Goal: Task Accomplishment & Management: Complete application form

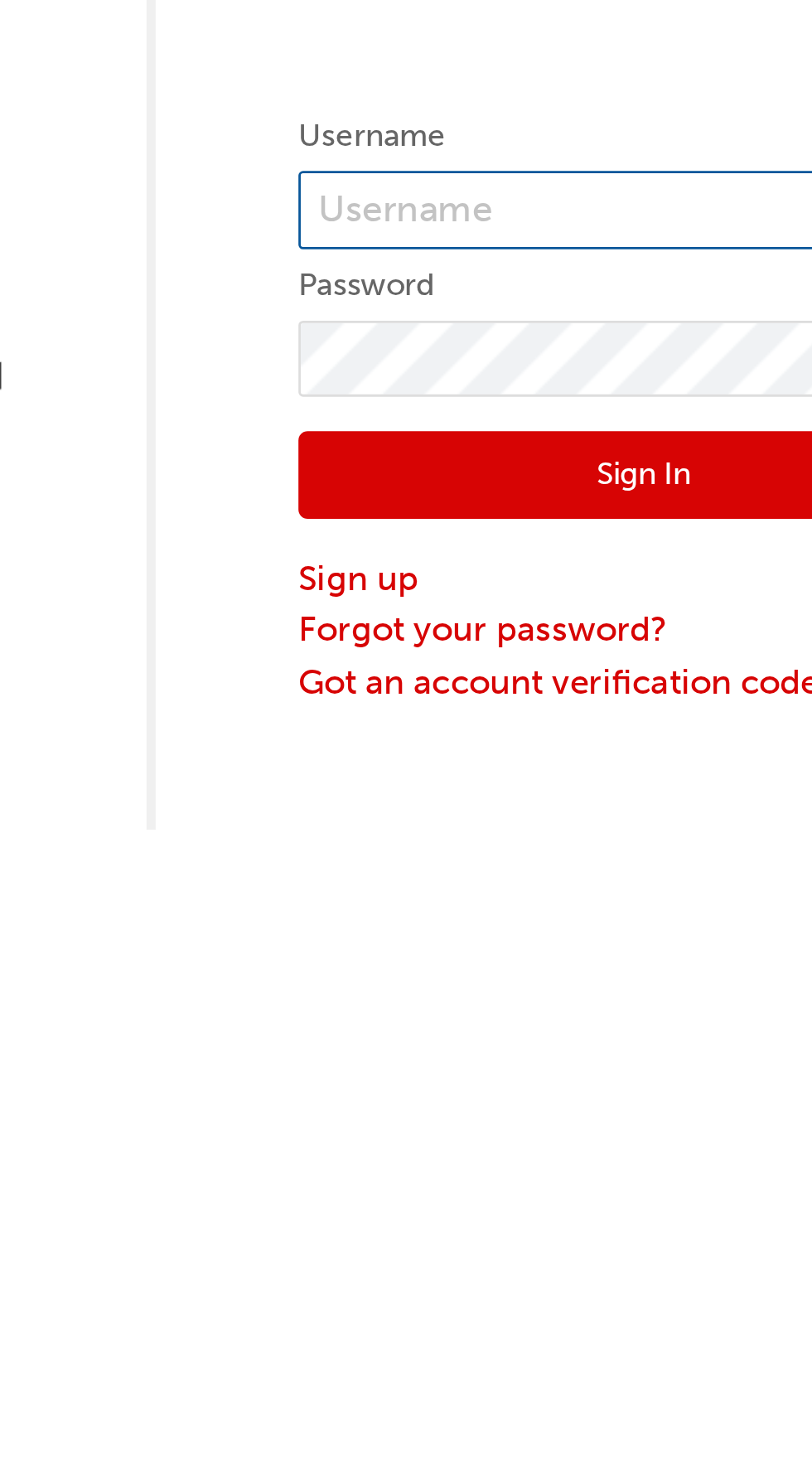
click at [560, 182] on input "text" at bounding box center [581, 183] width 249 height 28
click at [542, 187] on input "text" at bounding box center [581, 183] width 249 height 28
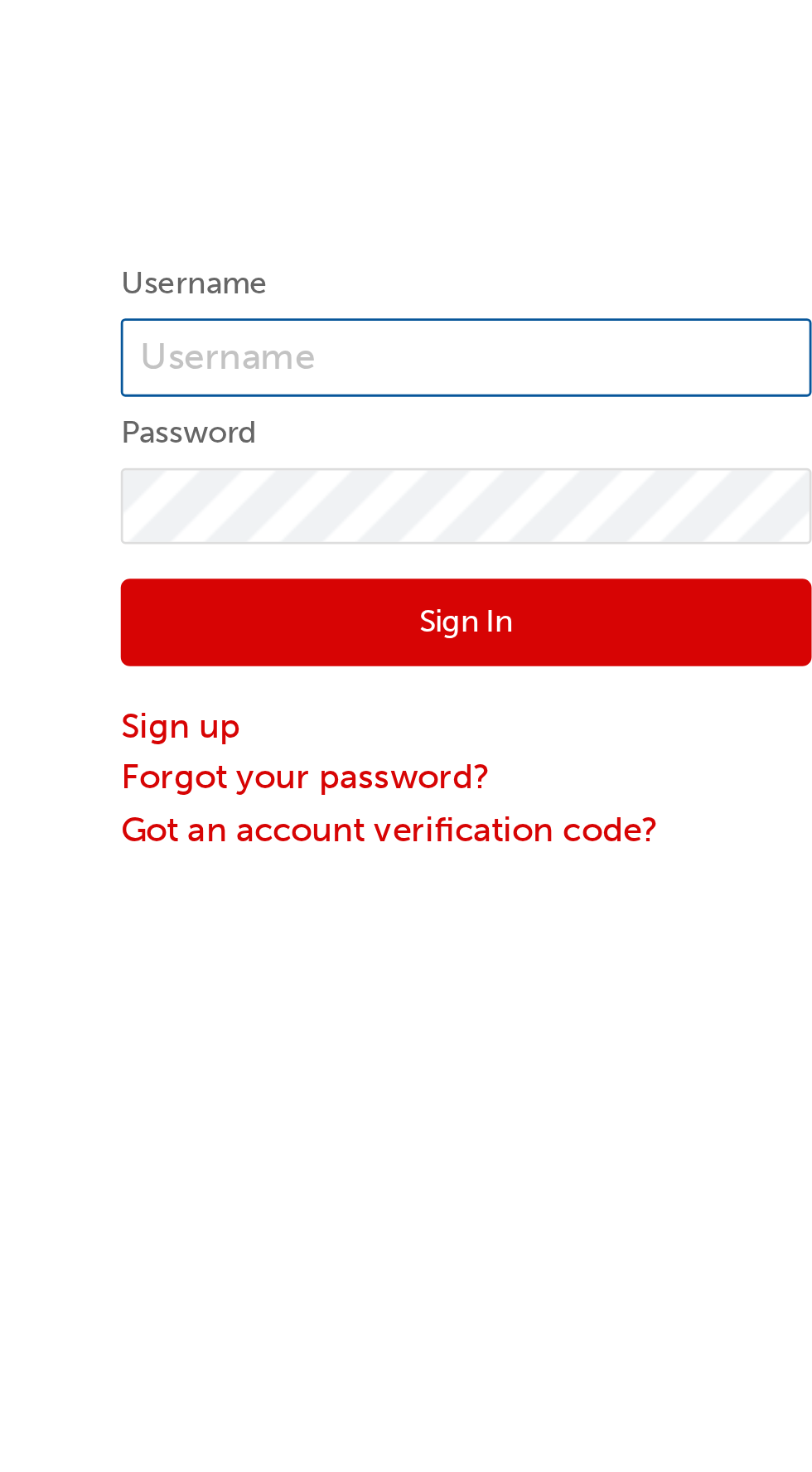
type input "D"
type input "[PERSON_NAME]"
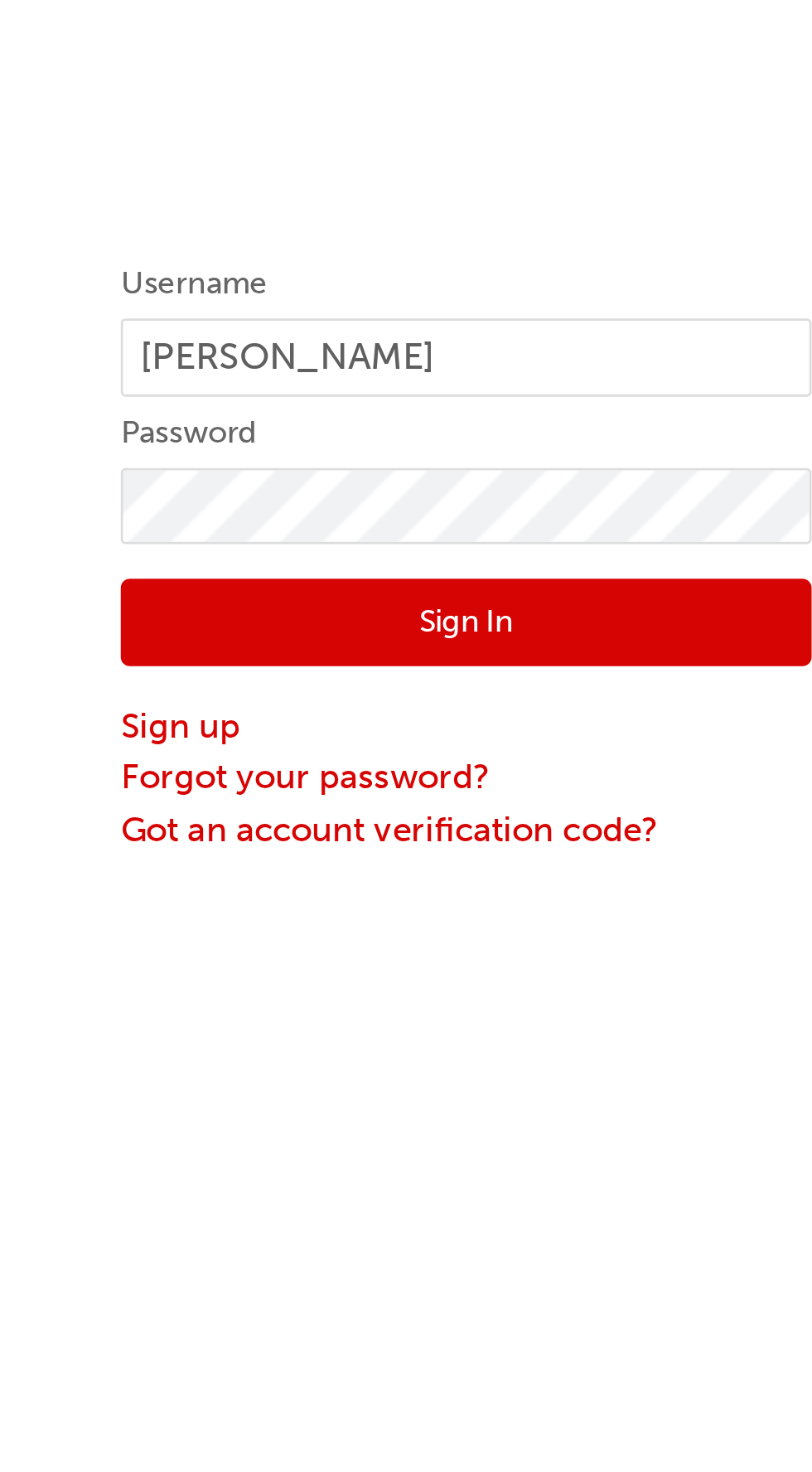
click at [606, 284] on button "Sign In" at bounding box center [581, 278] width 249 height 32
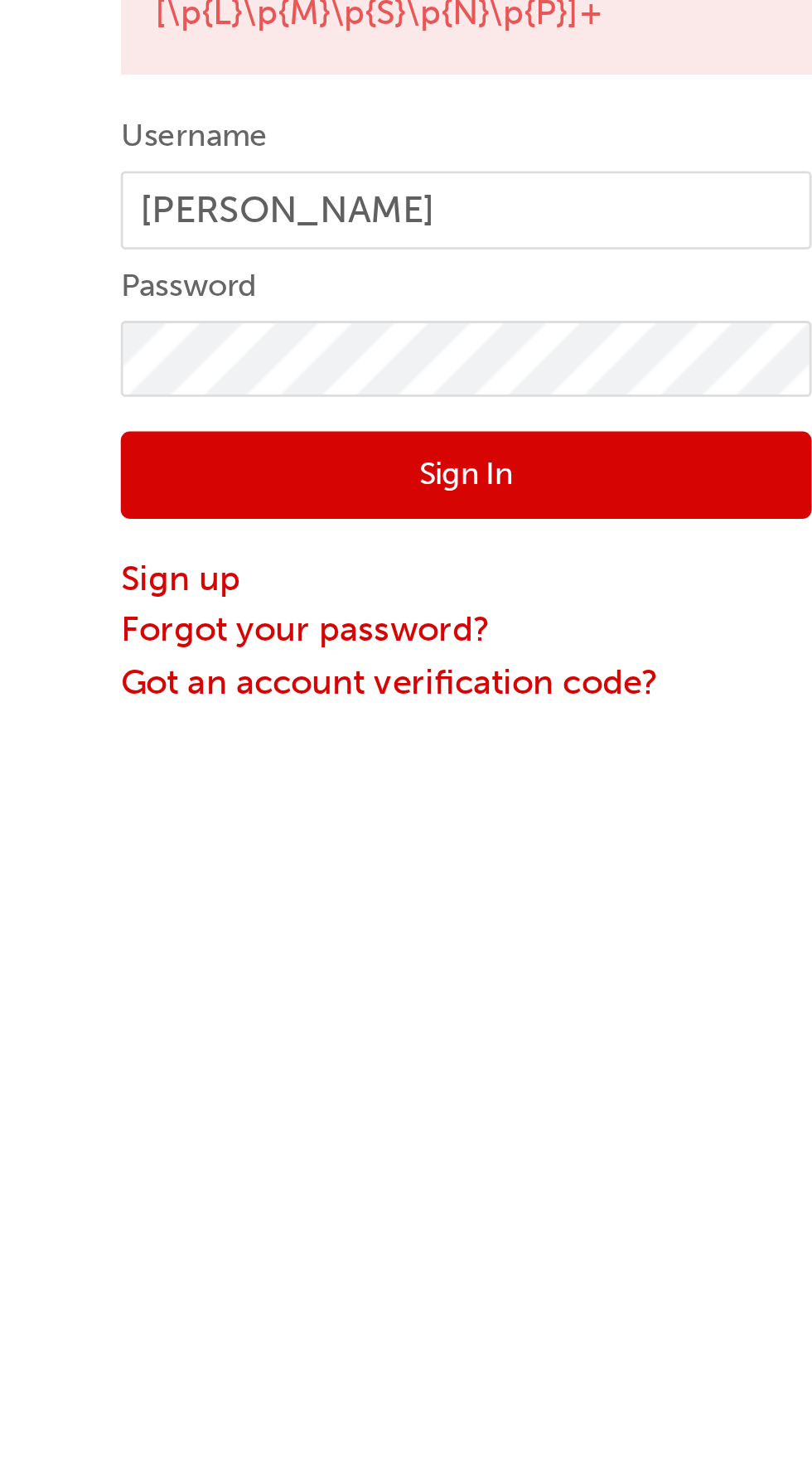
click at [615, 437] on button "Sign In" at bounding box center [581, 437] width 249 height 32
click at [606, 437] on button "Sign In" at bounding box center [581, 437] width 249 height 32
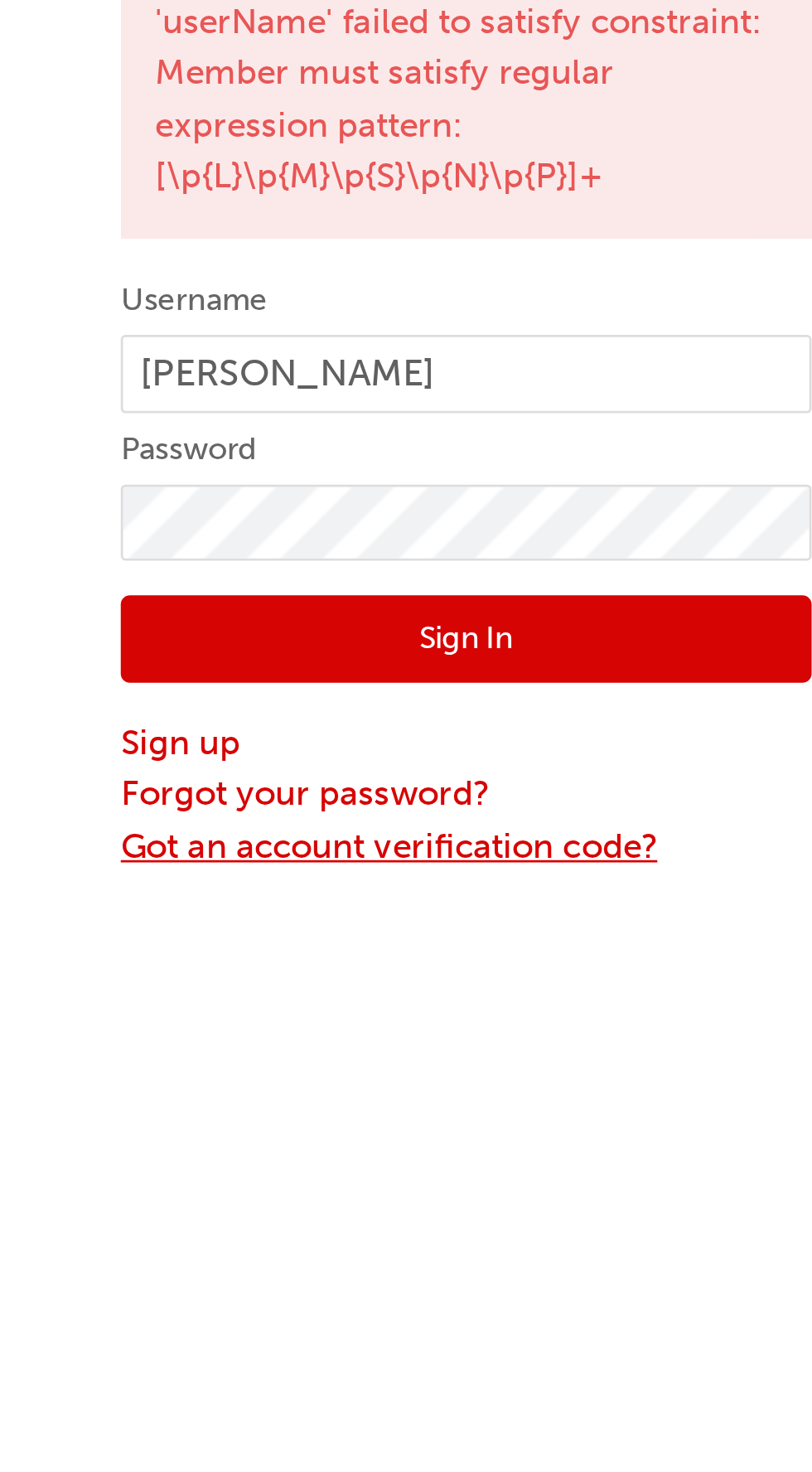
click at [622, 512] on link "Got an account verification code?" at bounding box center [581, 512] width 249 height 19
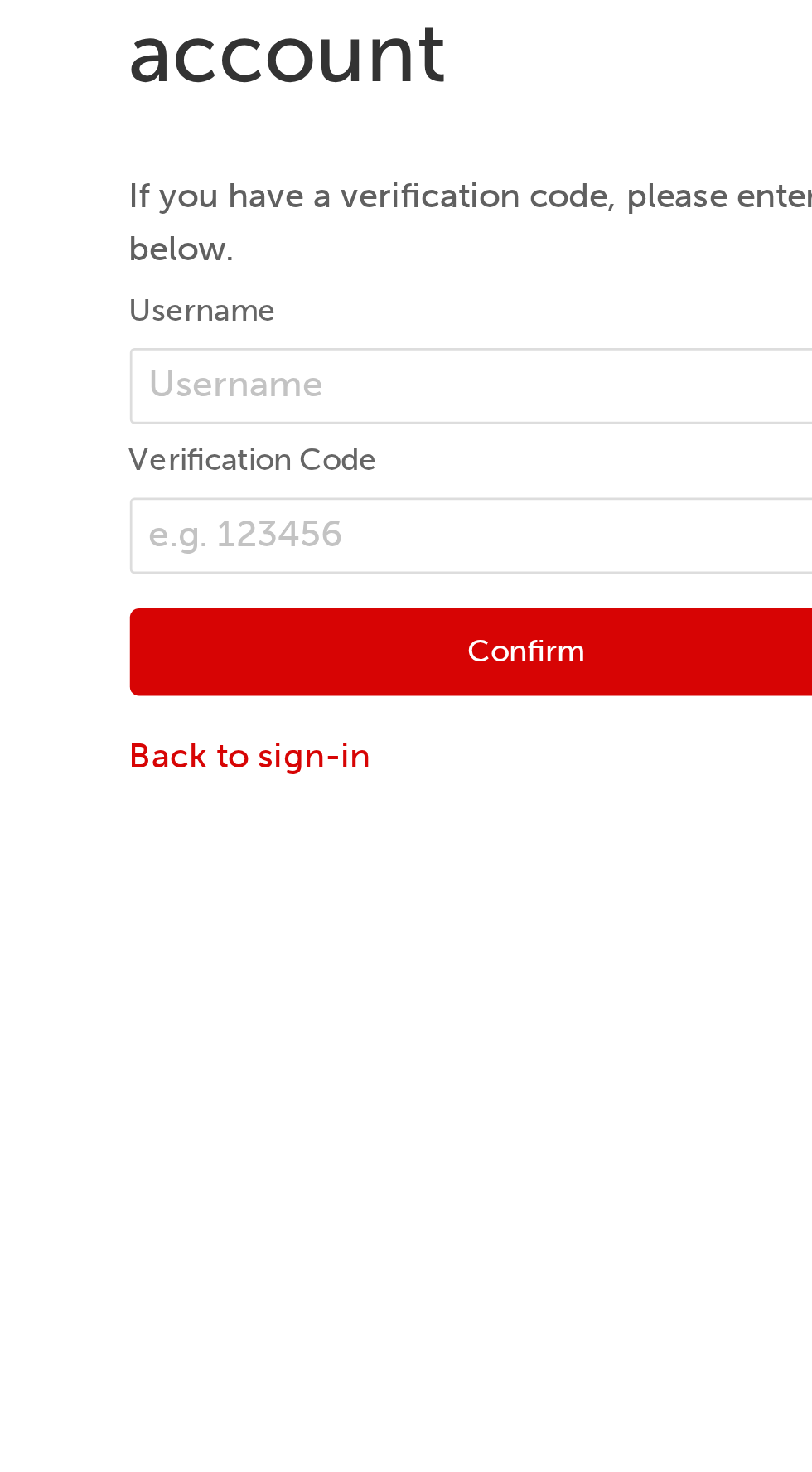
scroll to position [37, 0]
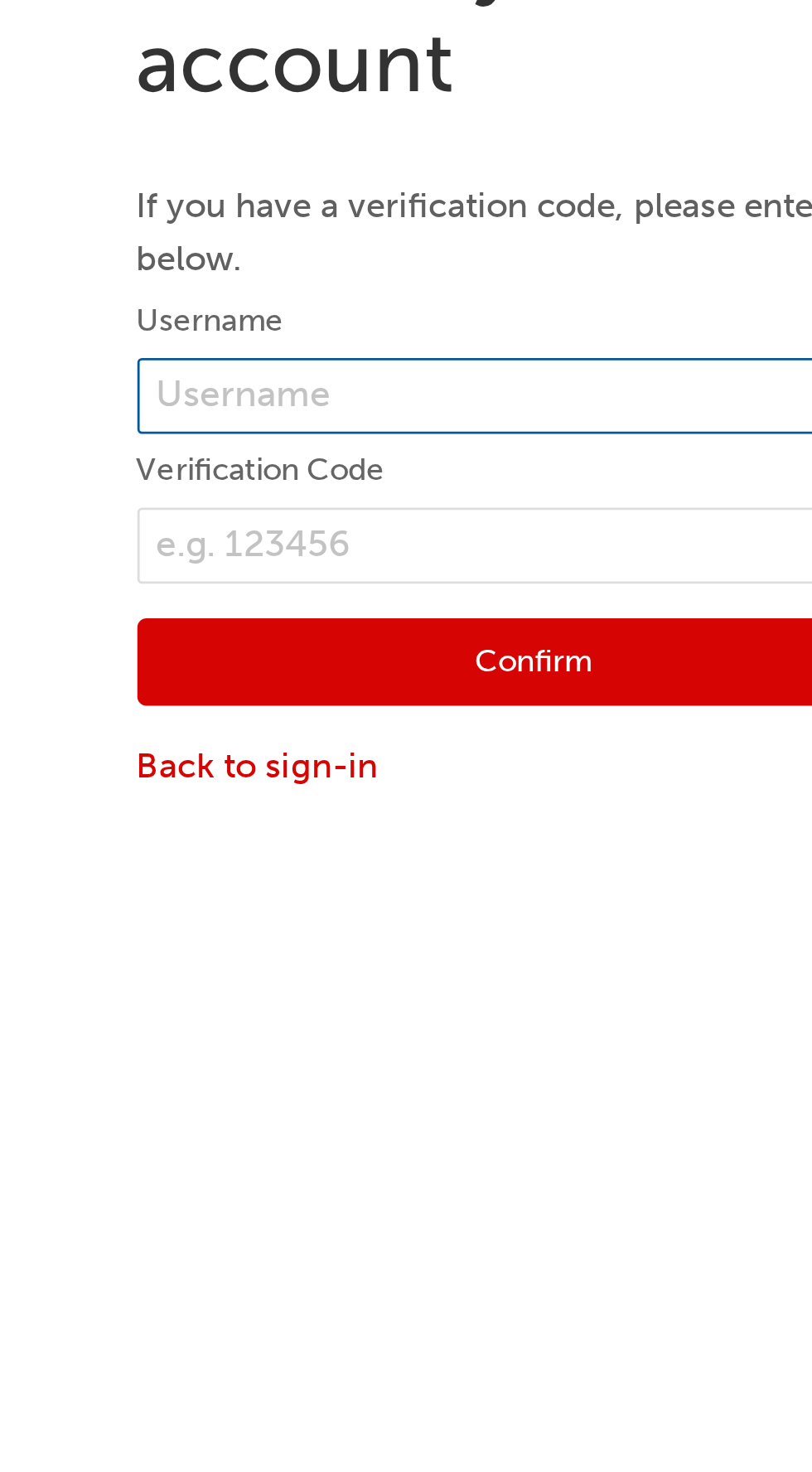
click at [398, 186] on input "text" at bounding box center [406, 188] width 286 height 28
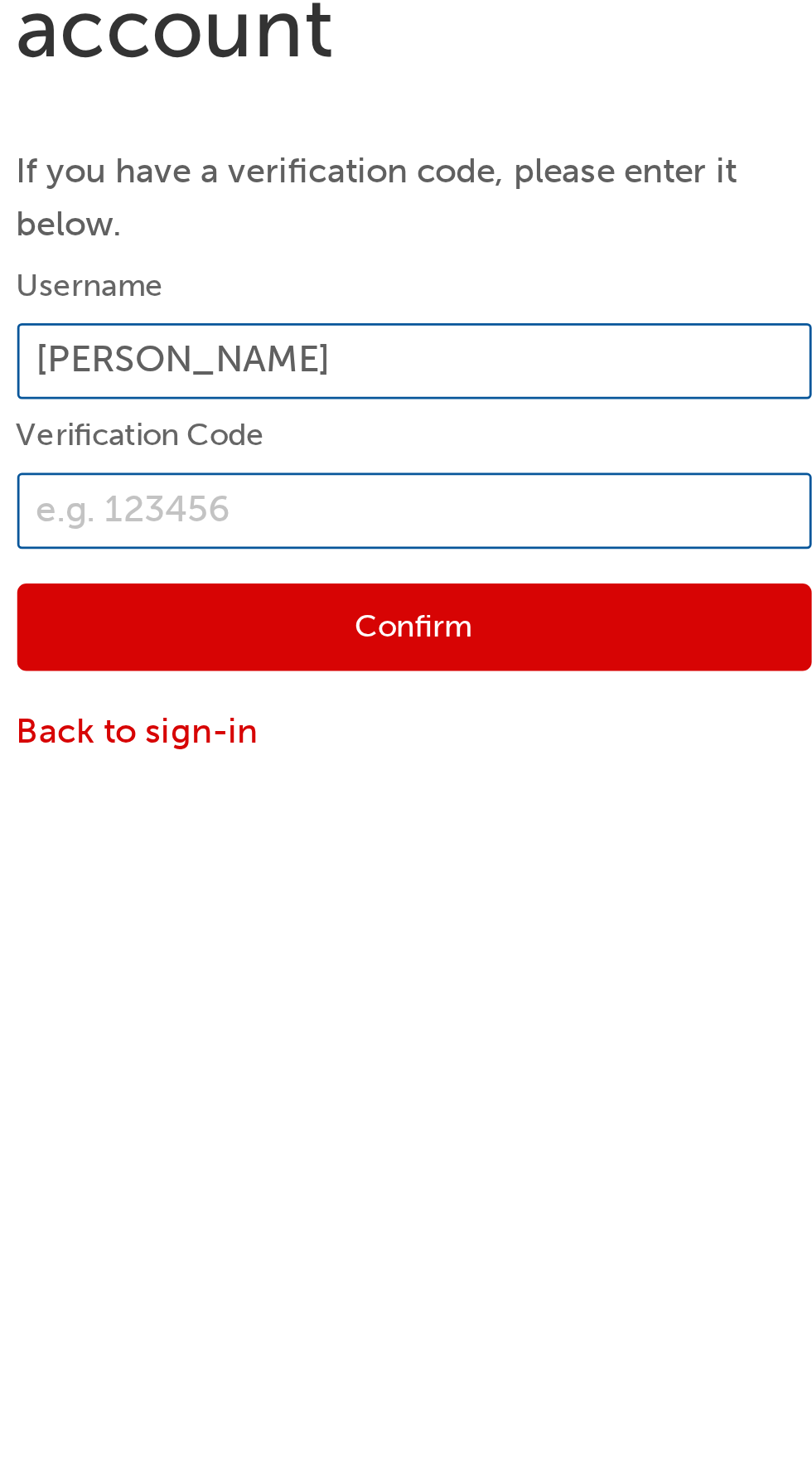
type input "[PERSON_NAME]"
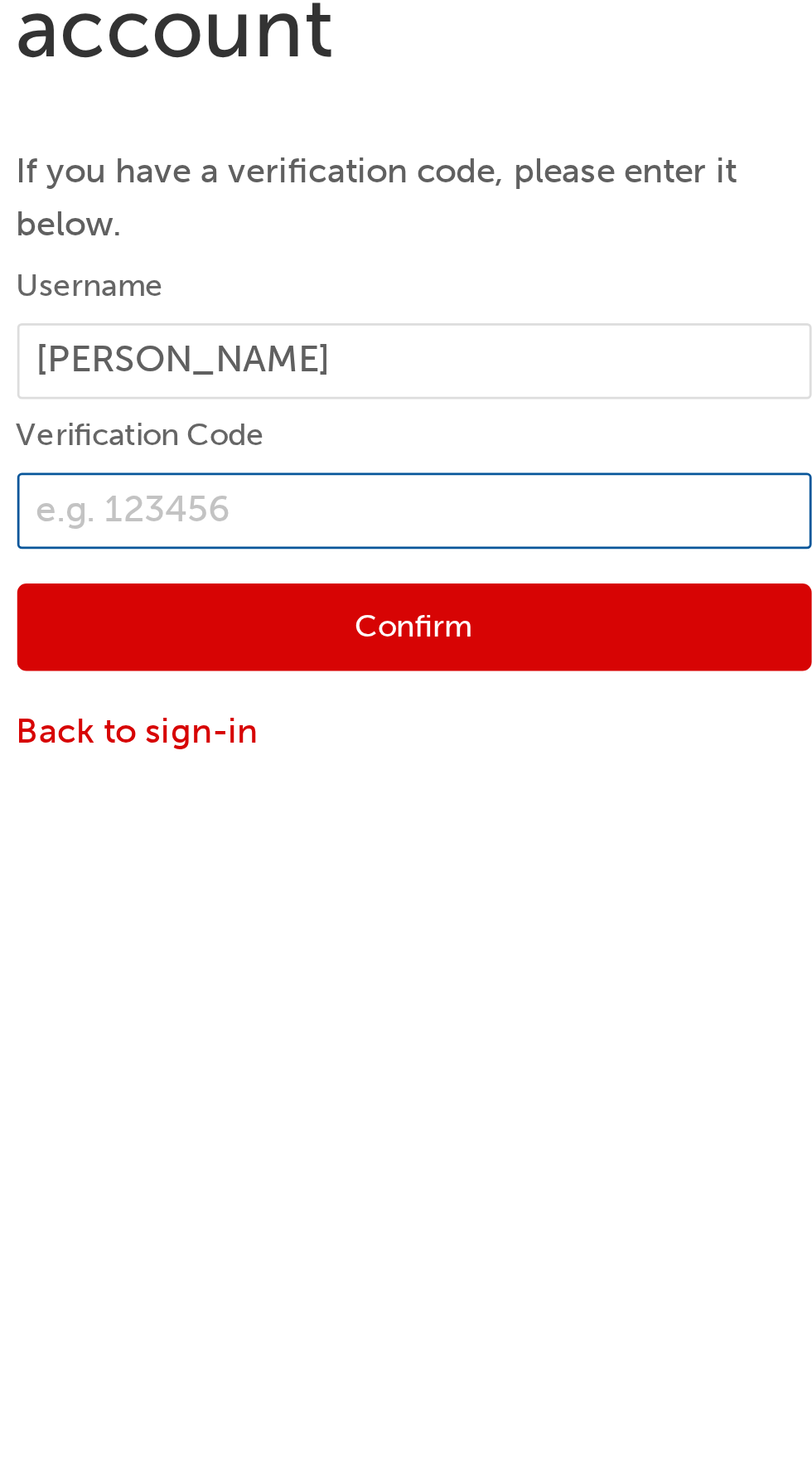
click at [442, 245] on input "text" at bounding box center [406, 242] width 286 height 28
type input "5"
type input "806606"
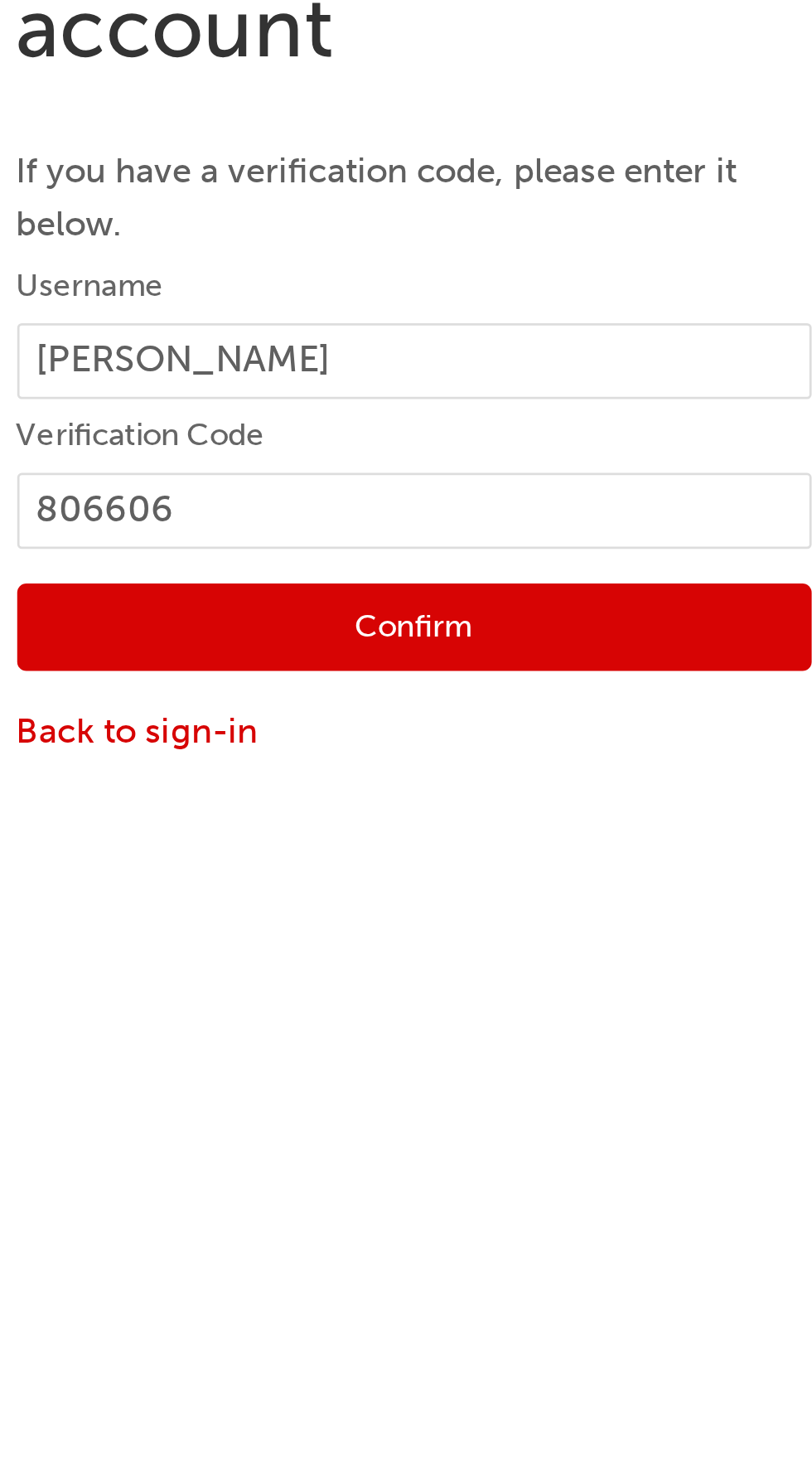
click at [439, 287] on button "Confirm" at bounding box center [406, 283] width 286 height 32
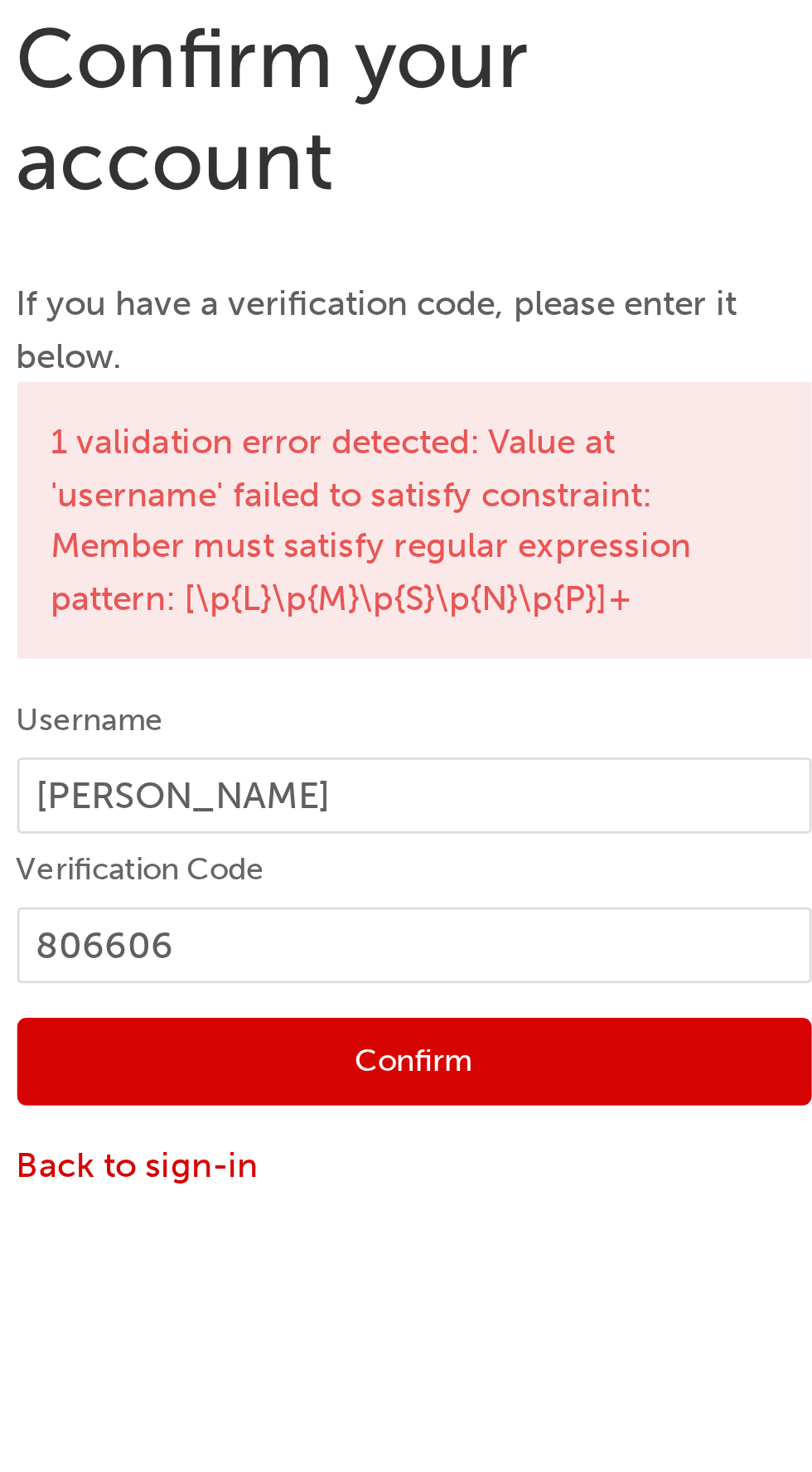
scroll to position [0, 0]
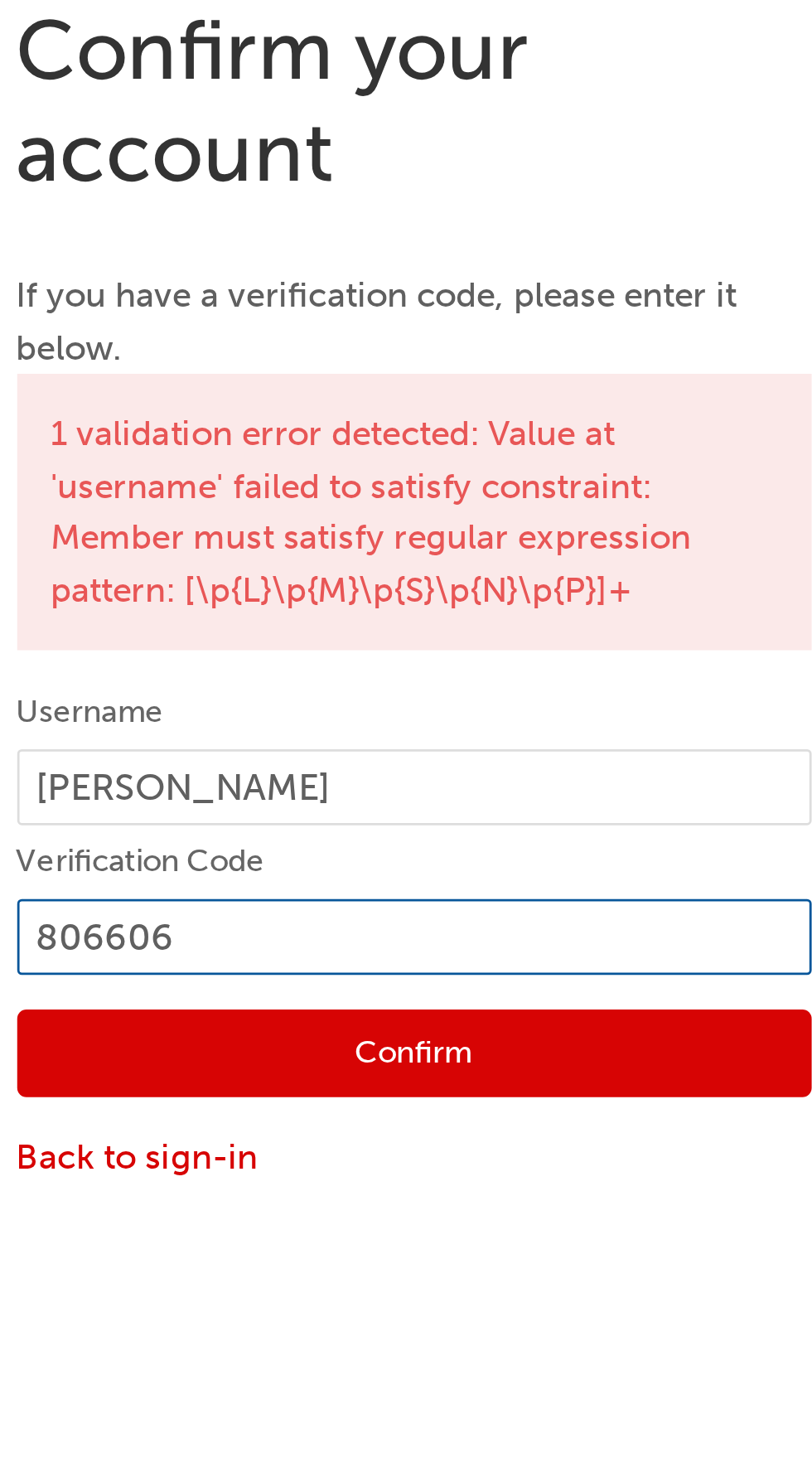
click at [430, 393] on input "806606" at bounding box center [406, 387] width 286 height 28
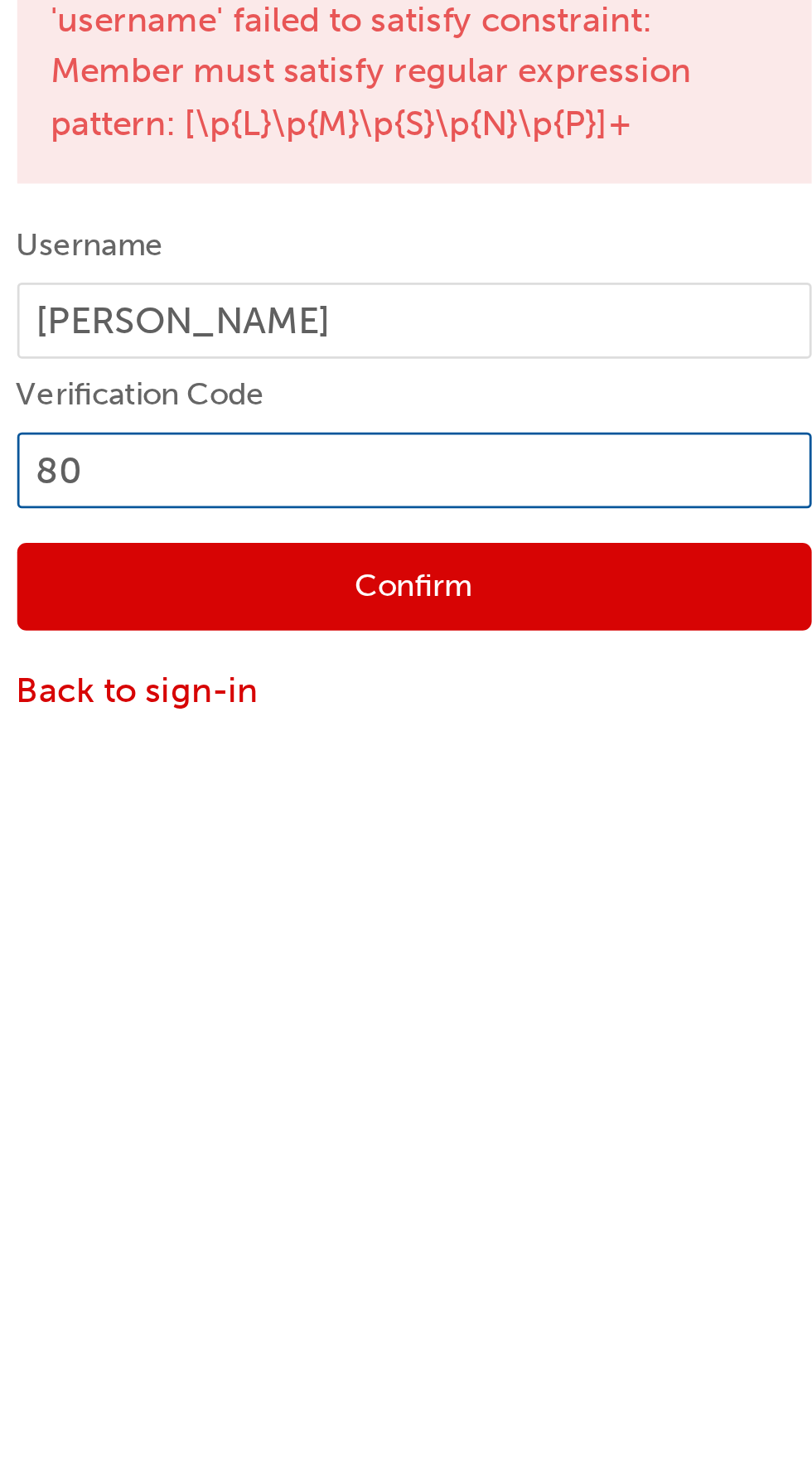
type input "8"
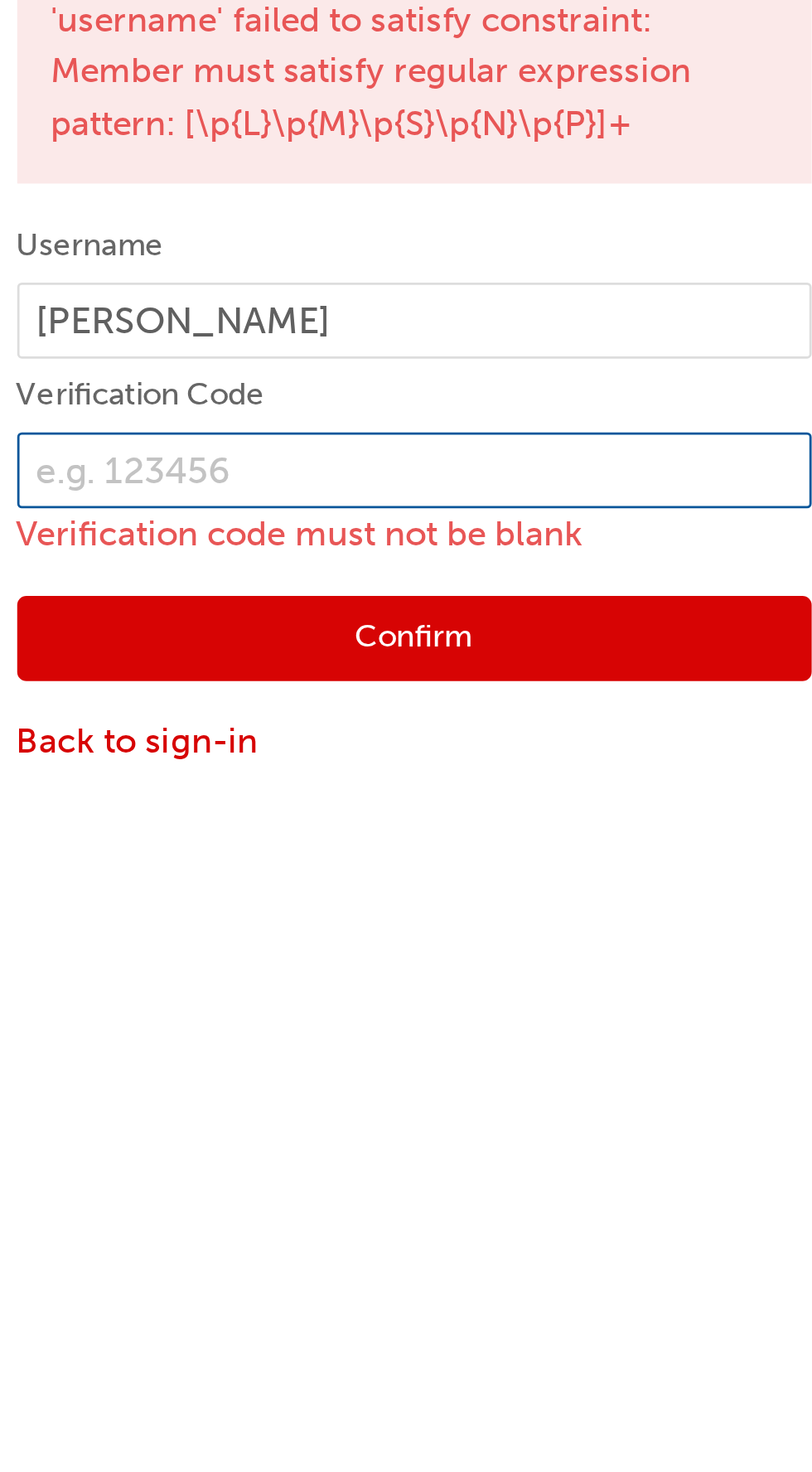
click at [391, 388] on input "text" at bounding box center [406, 387] width 286 height 28
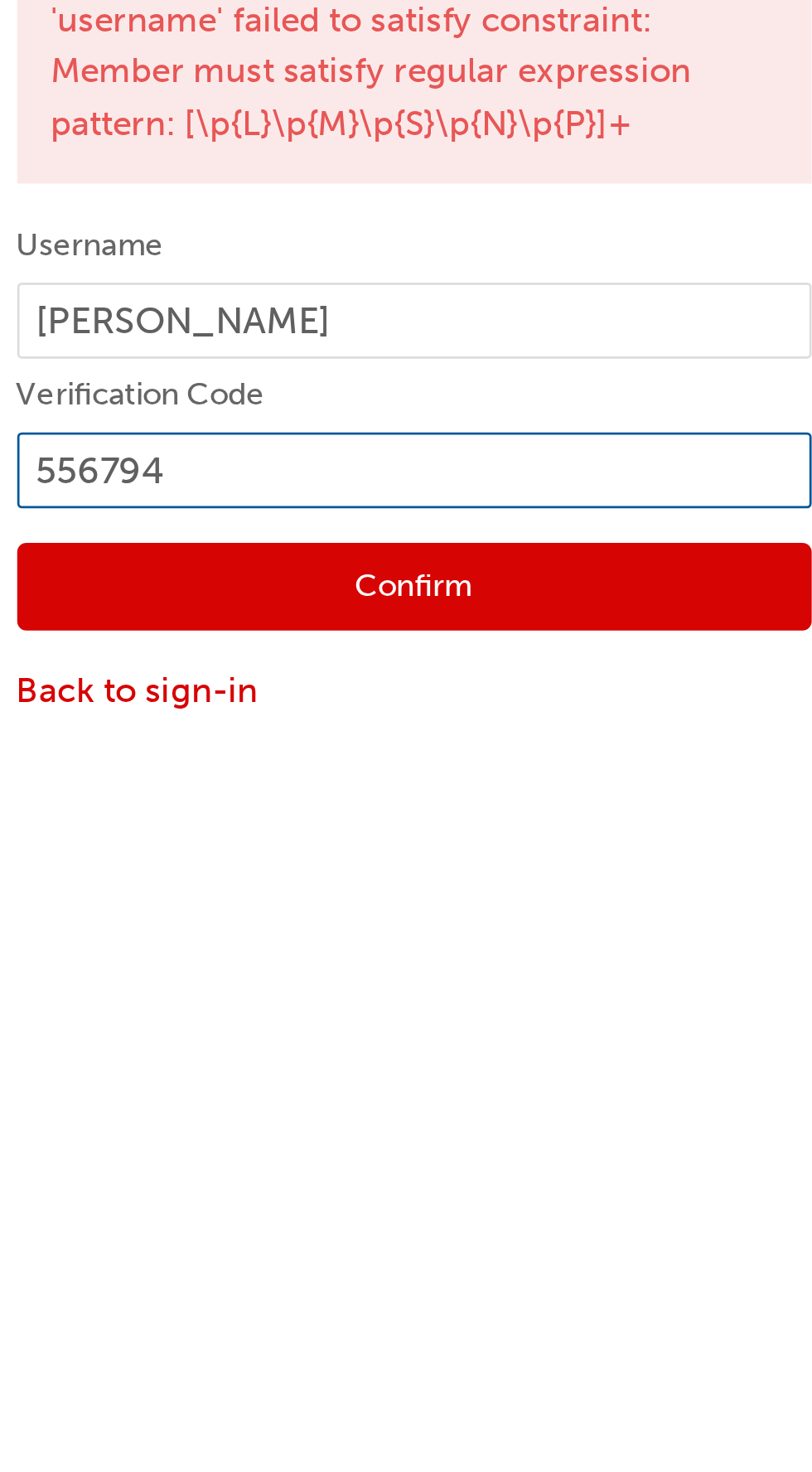
type input "5567944"
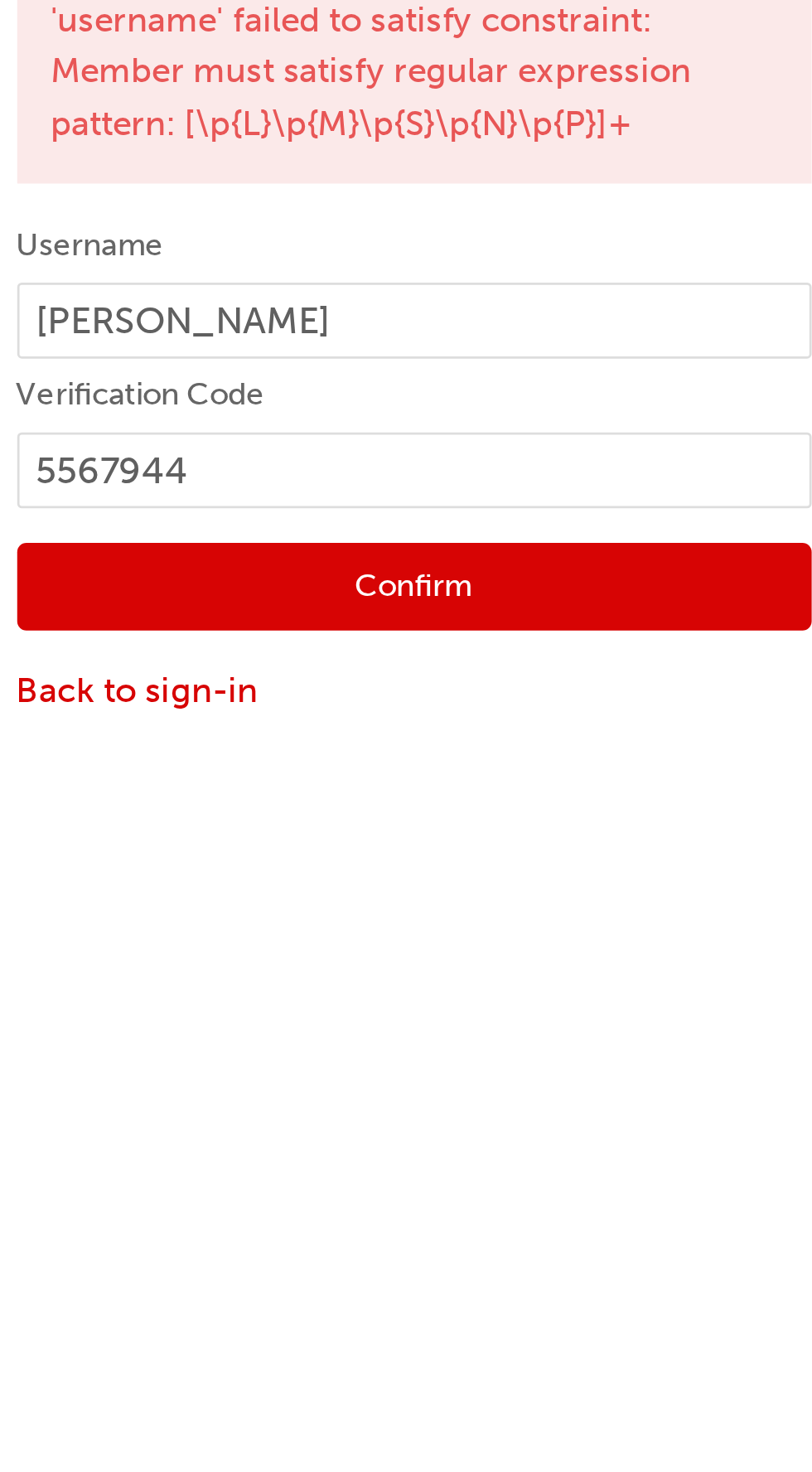
click at [429, 431] on button "Confirm" at bounding box center [406, 428] width 286 height 32
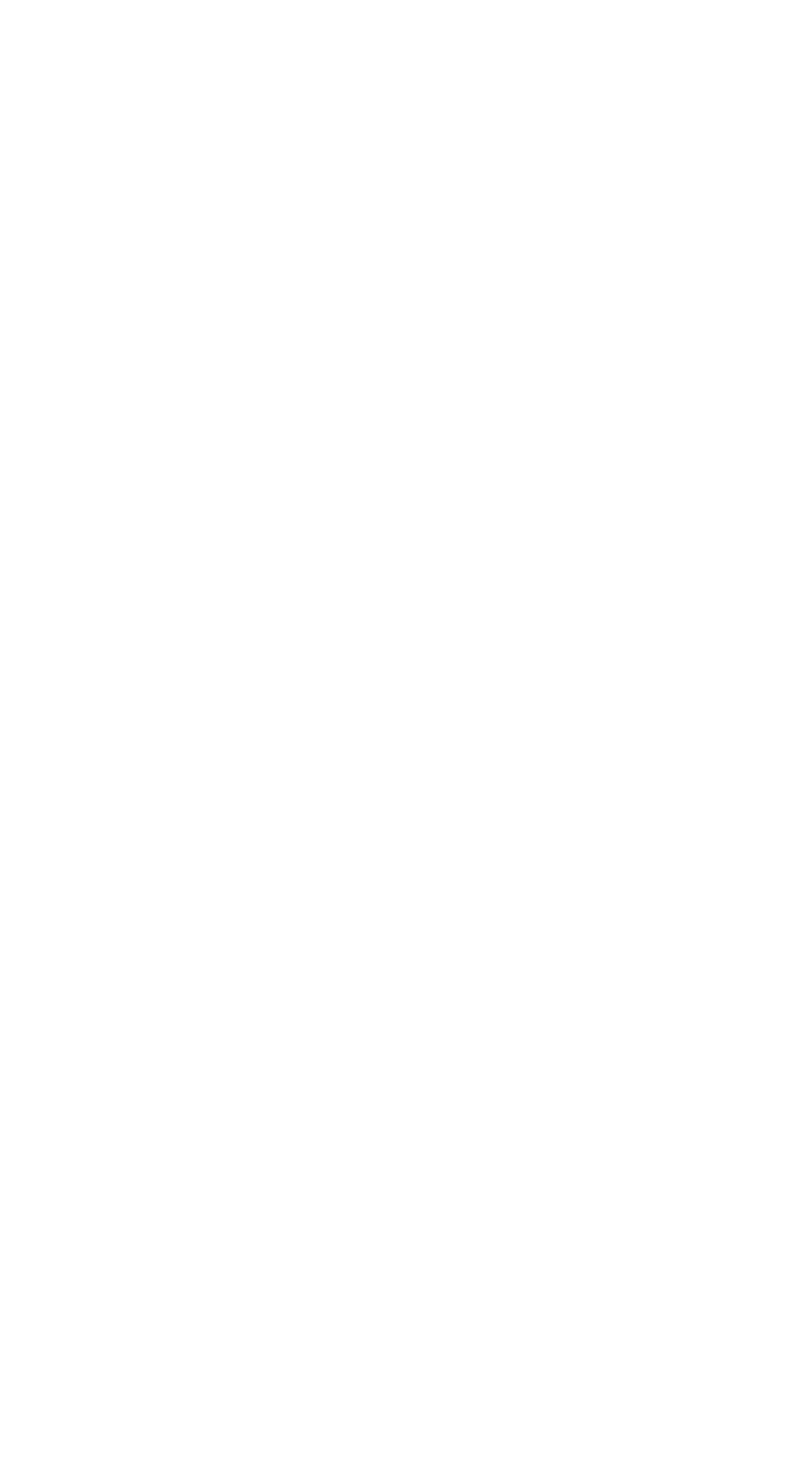
scroll to position [37, 0]
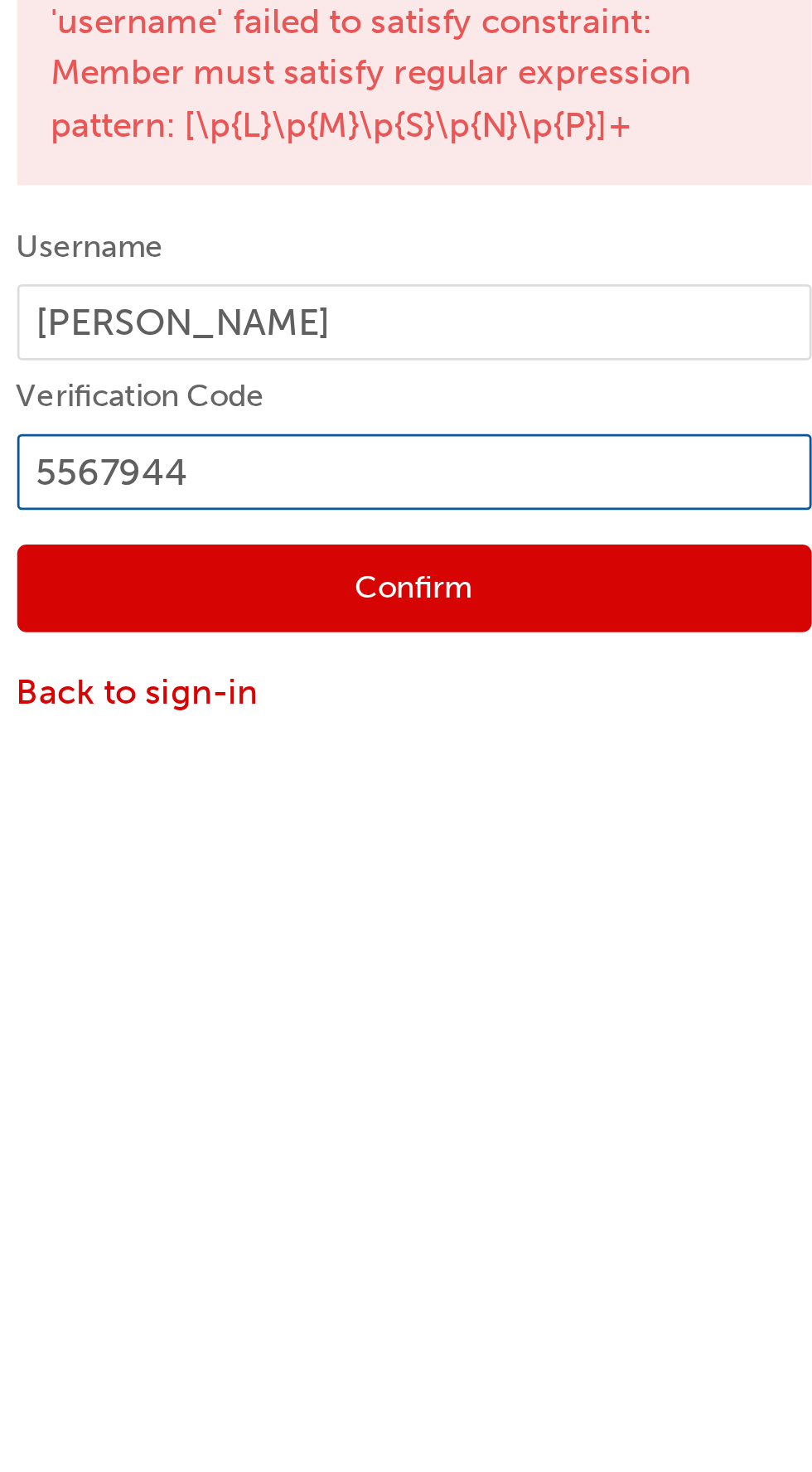
click at [278, 349] on input "5567944" at bounding box center [406, 350] width 286 height 28
click at [279, 350] on input "5567944" at bounding box center [406, 350] width 286 height 28
click at [275, 343] on input "5567944" at bounding box center [406, 350] width 286 height 28
click at [274, 343] on input "5567944" at bounding box center [406, 350] width 286 height 28
click at [368, 351] on input "5567944" at bounding box center [406, 350] width 286 height 28
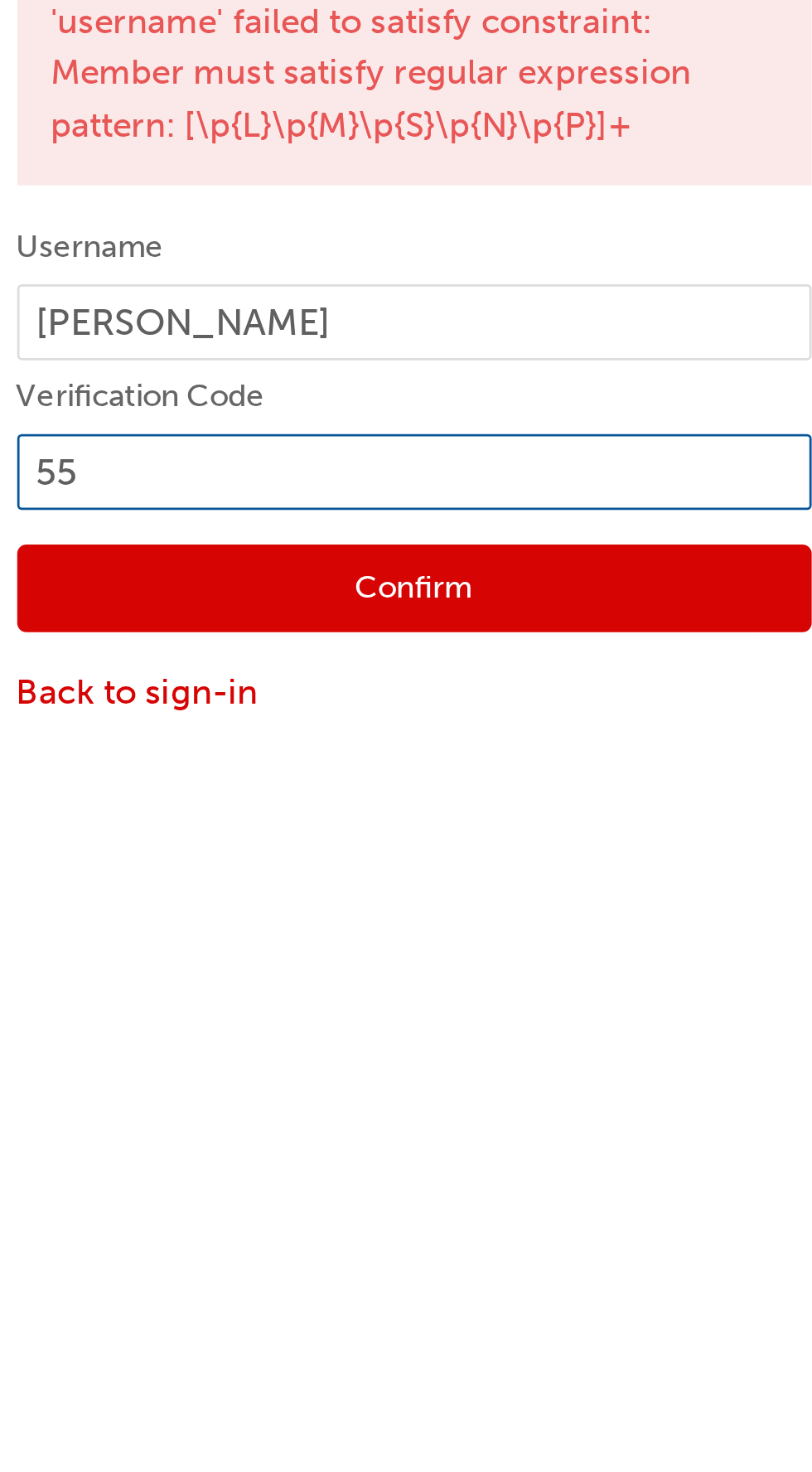
type input "5"
click at [276, 348] on input "000" at bounding box center [406, 350] width 286 height 28
type input "0005567944"
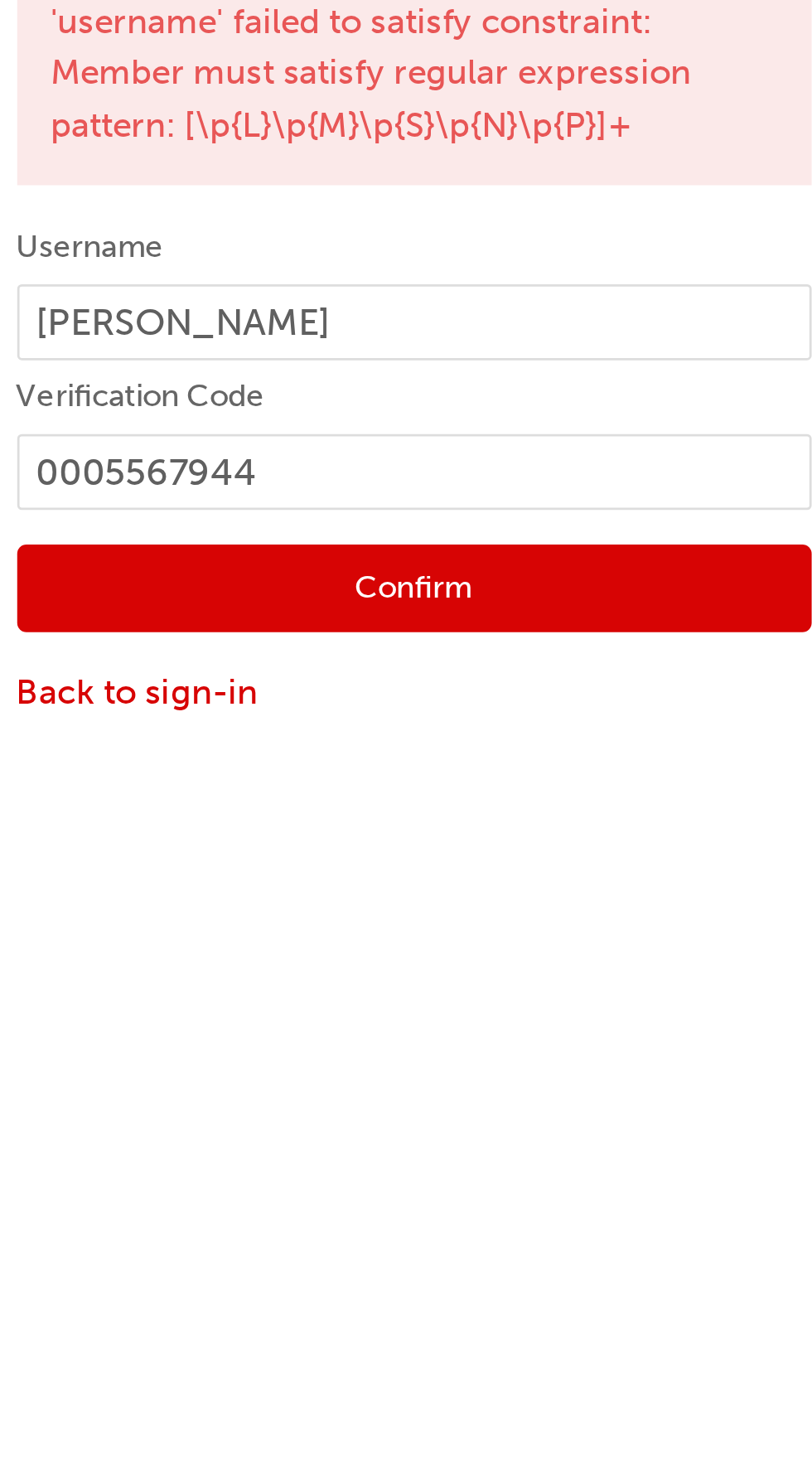
click at [432, 392] on button "Confirm" at bounding box center [406, 391] width 286 height 32
click at [422, 388] on button "Confirm" at bounding box center [406, 391] width 286 height 32
click at [340, 426] on link "Back to sign-in" at bounding box center [406, 430] width 286 height 19
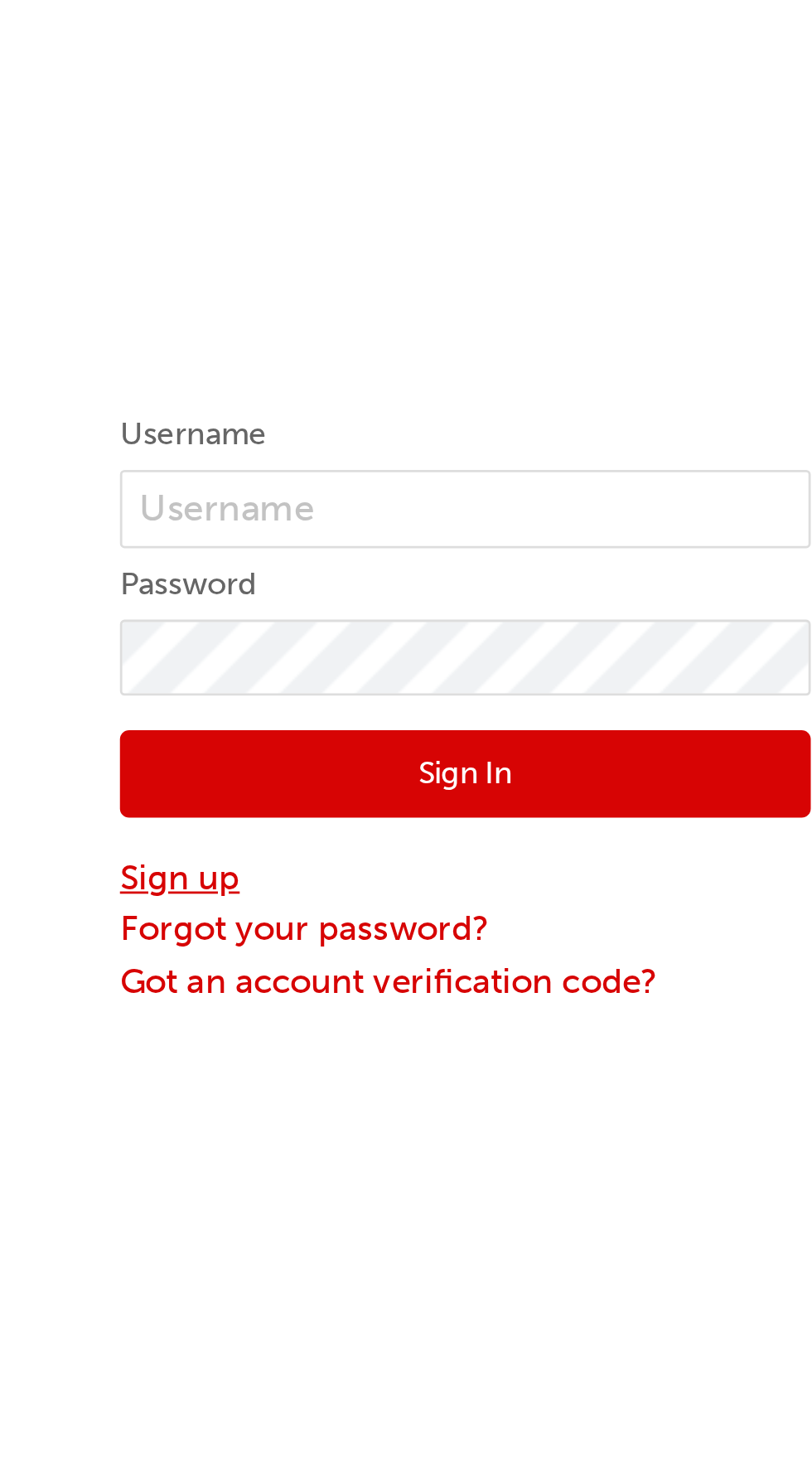
click at [488, 312] on link "Sign up" at bounding box center [581, 316] width 249 height 19
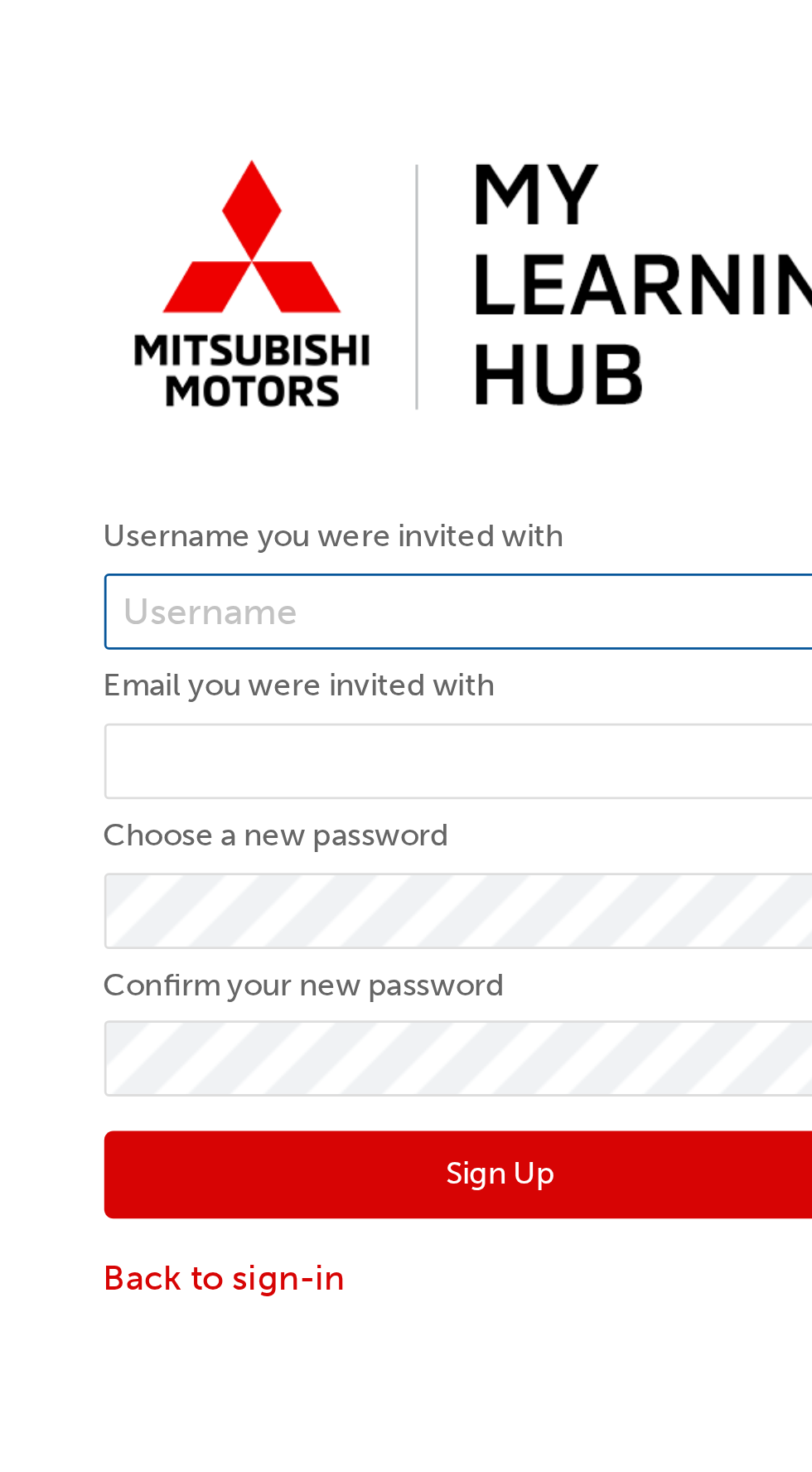
click at [412, 215] on input "text" at bounding box center [406, 220] width 286 height 28
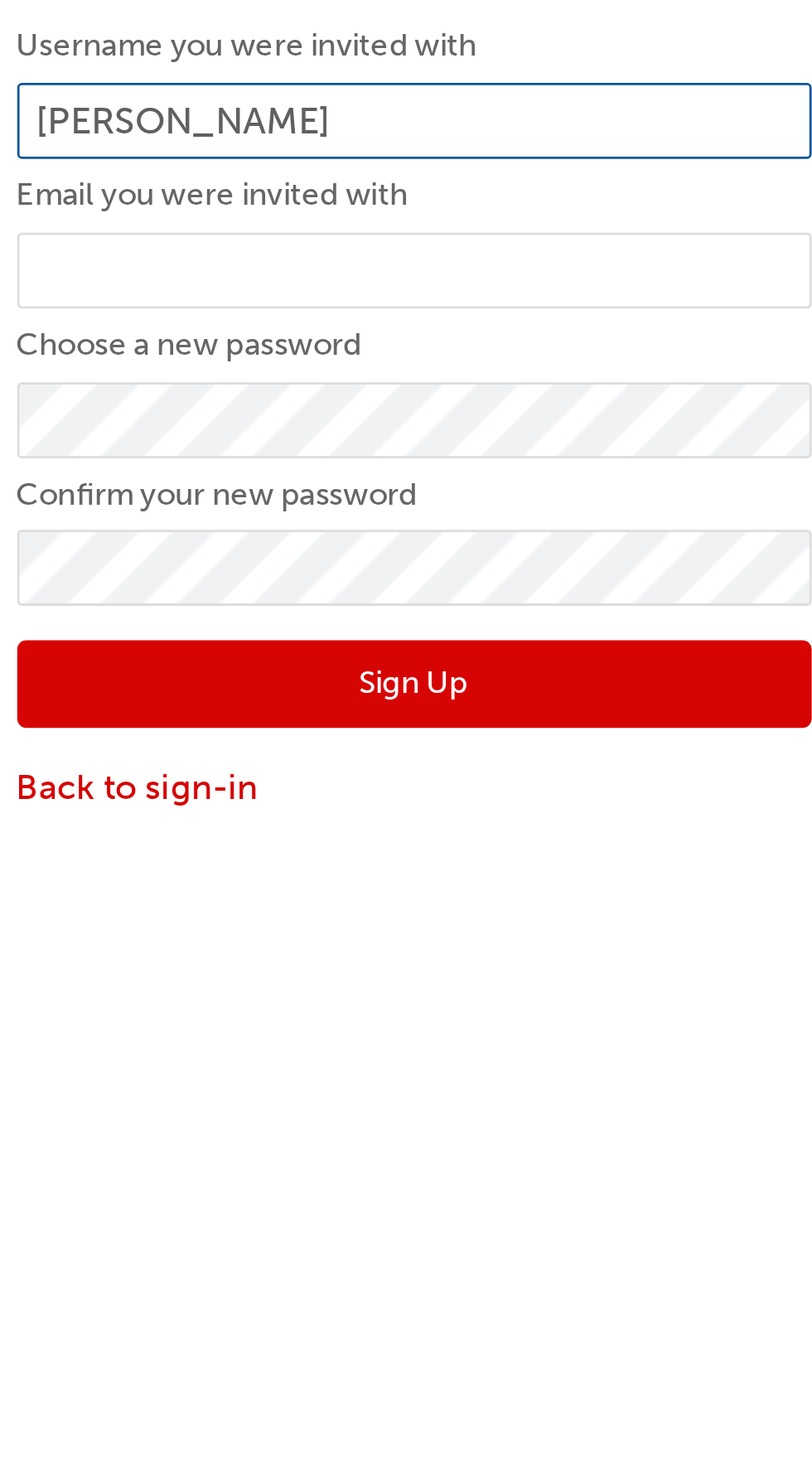
type input "[PERSON_NAME]"
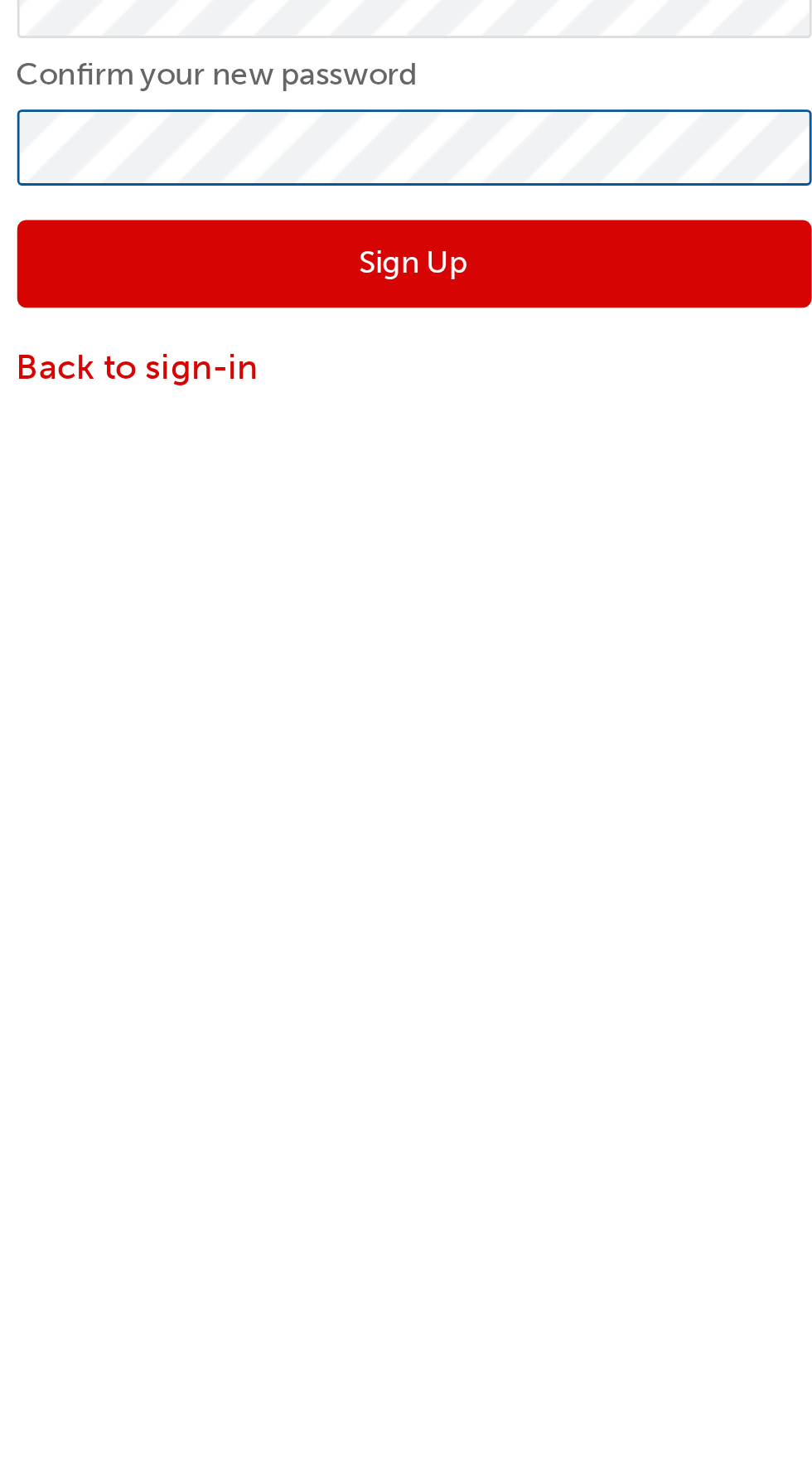
click at [264, 407] on button "Sign Up" at bounding box center [406, 423] width 286 height 32
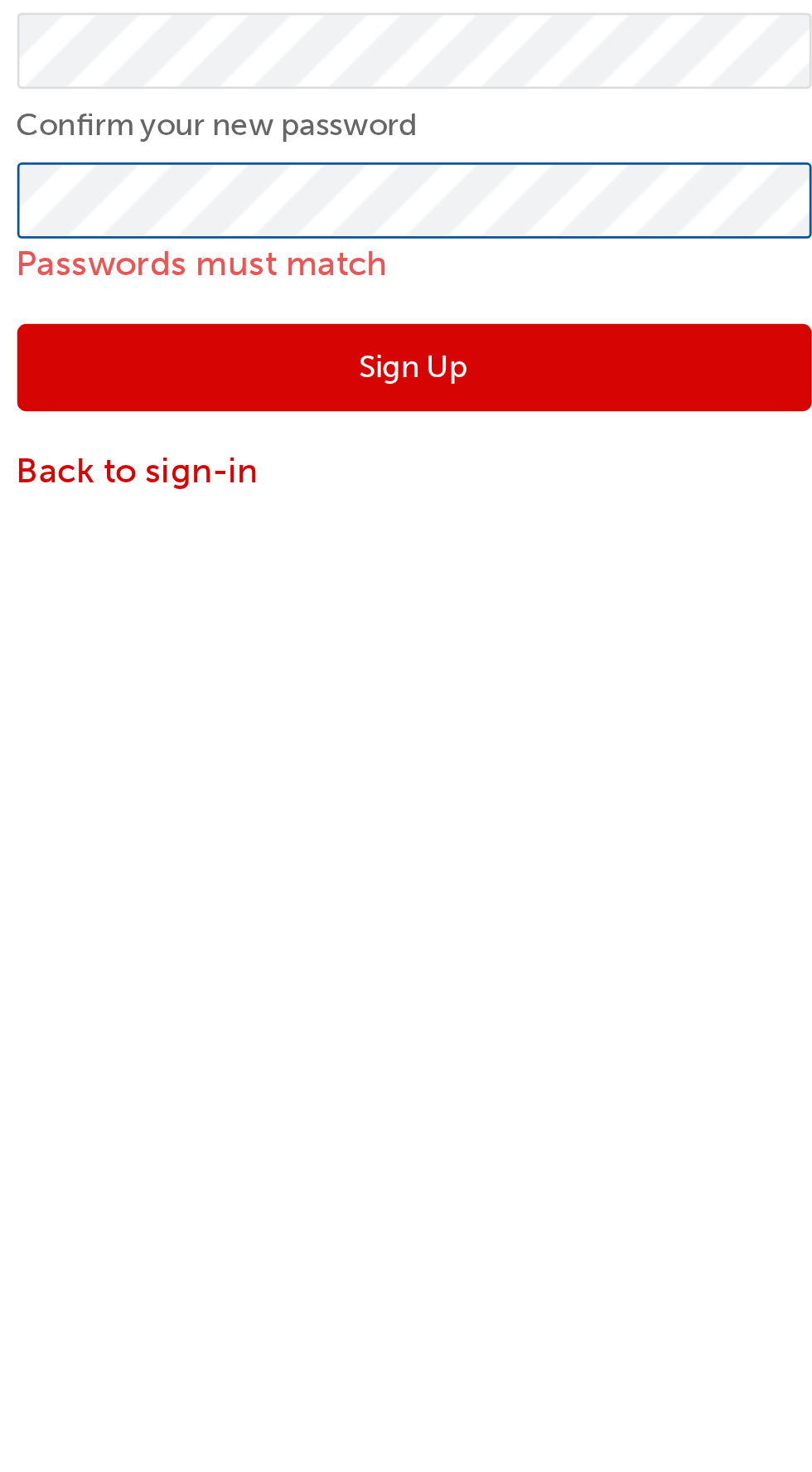
scroll to position [18, 0]
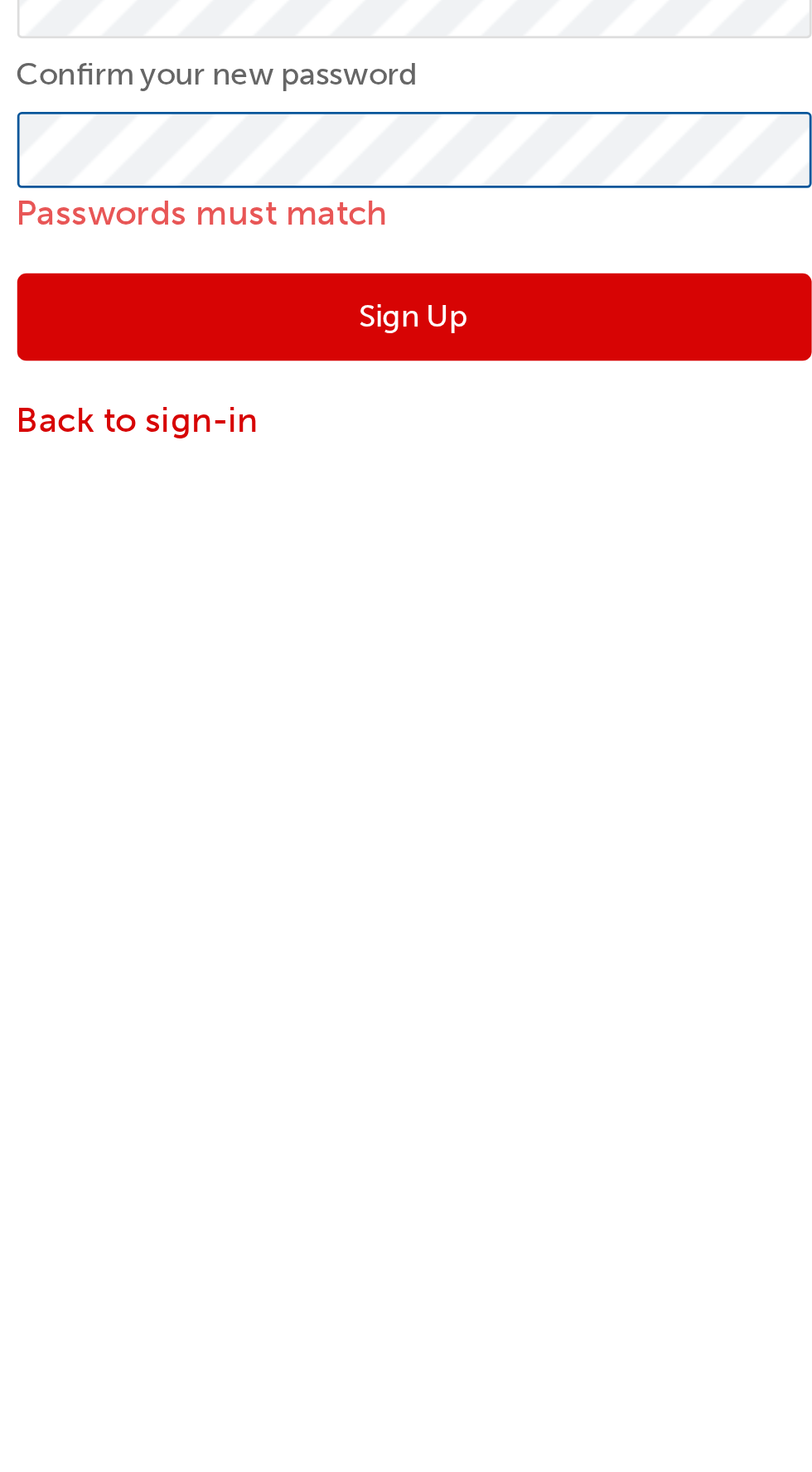
click at [264, 426] on button "Sign Up" at bounding box center [406, 442] width 286 height 32
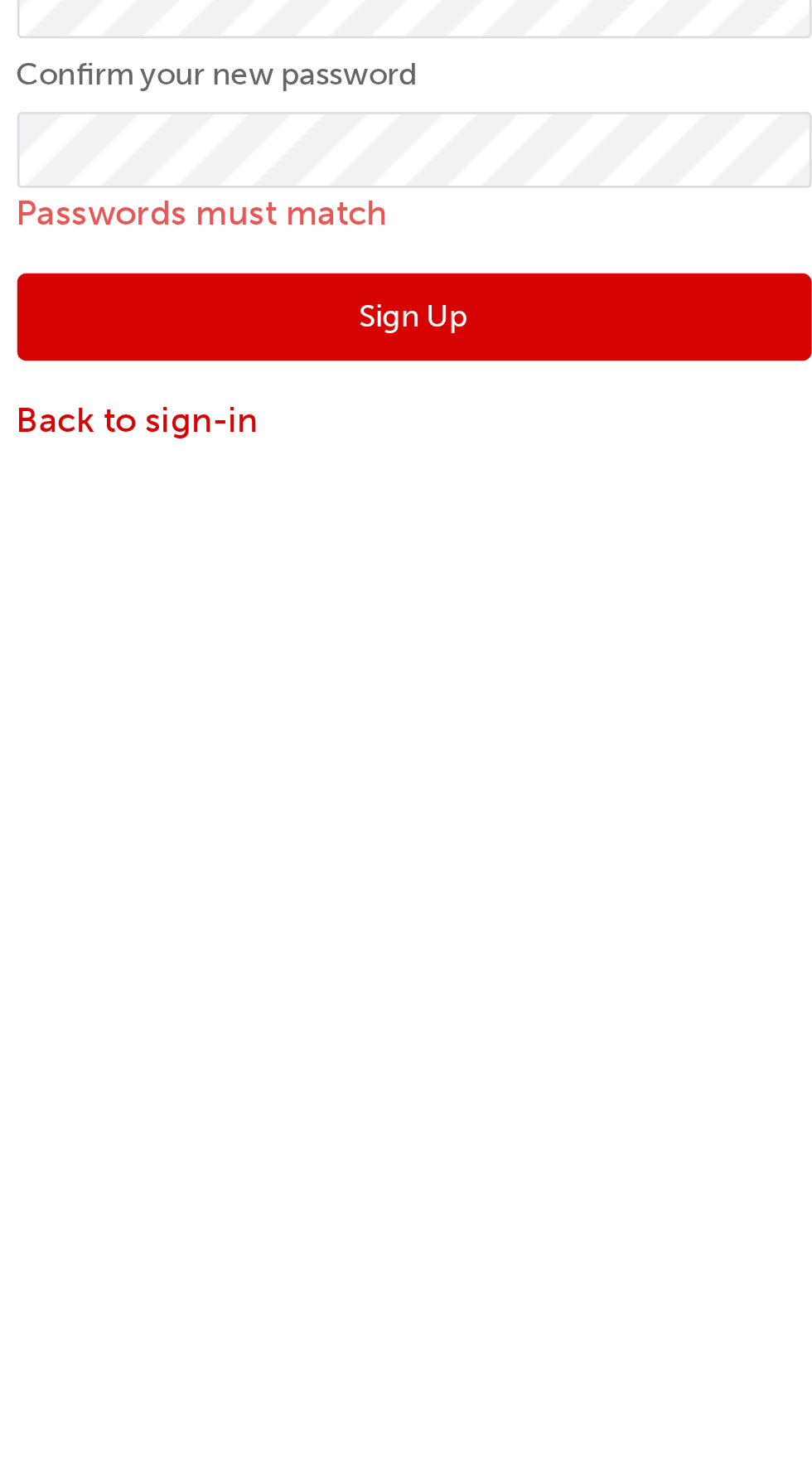
click at [446, 439] on button "Sign Up" at bounding box center [406, 442] width 286 height 32
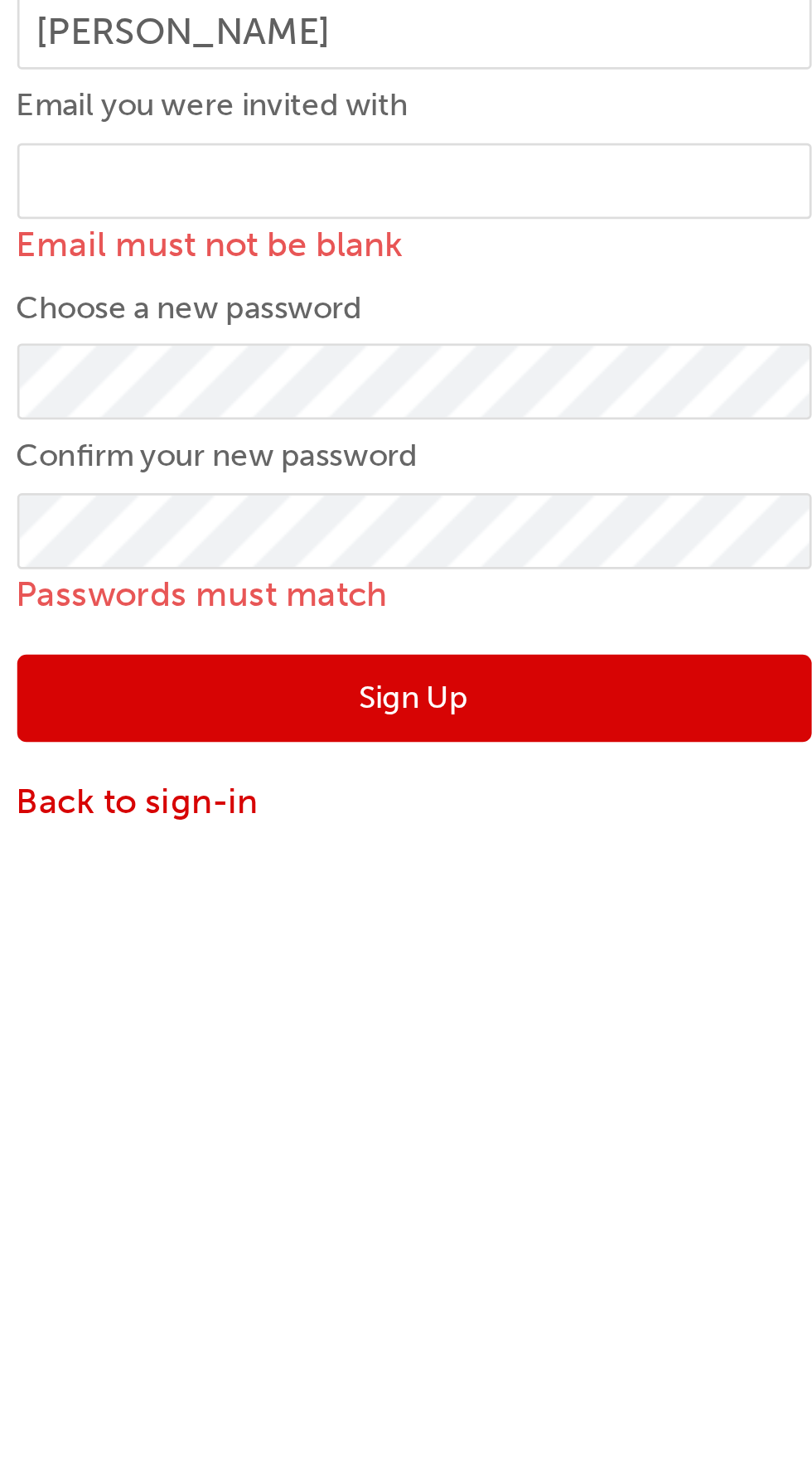
click at [445, 437] on button "Sign Up" at bounding box center [406, 442] width 286 height 32
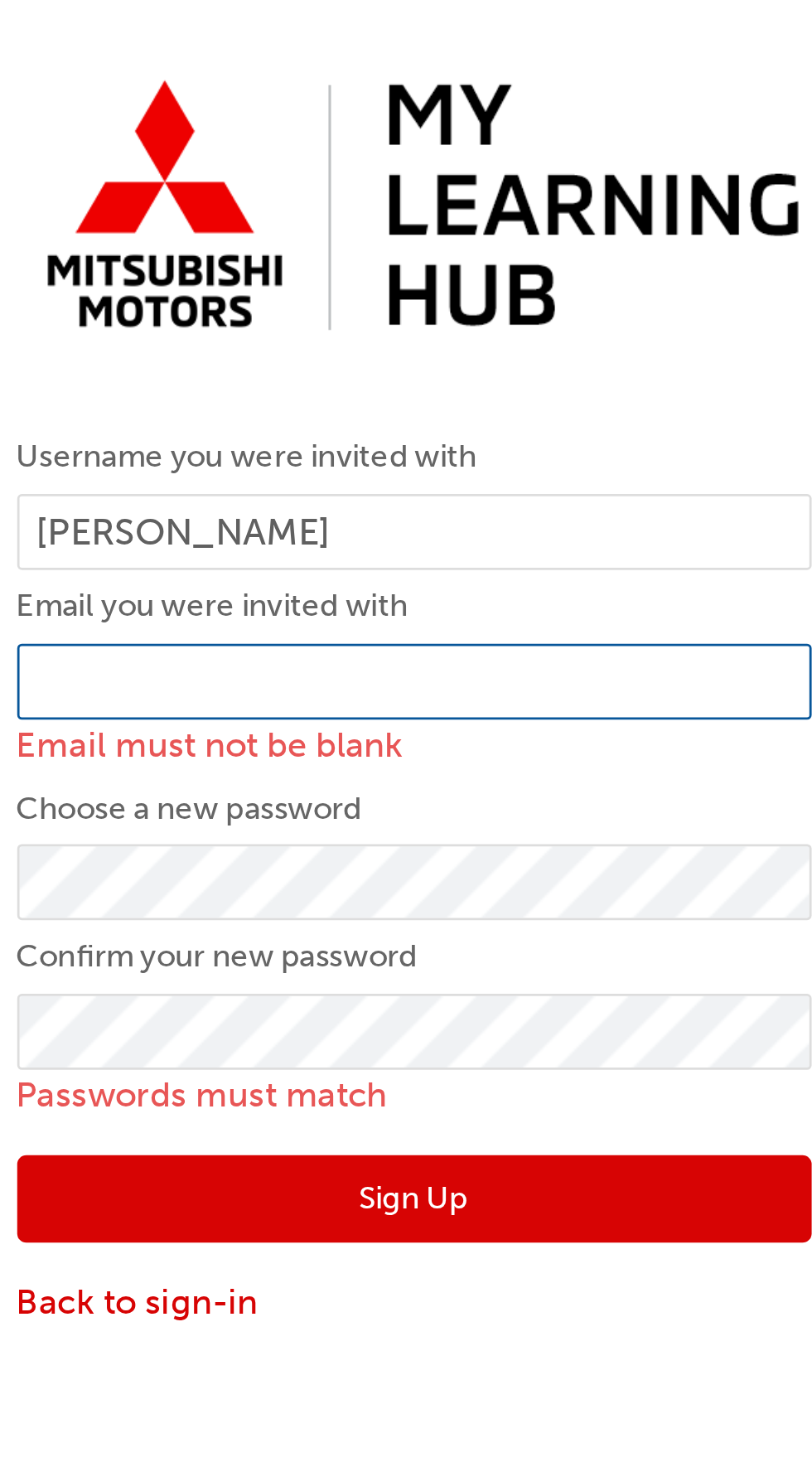
click at [373, 250] on input "email" at bounding box center [406, 256] width 286 height 28
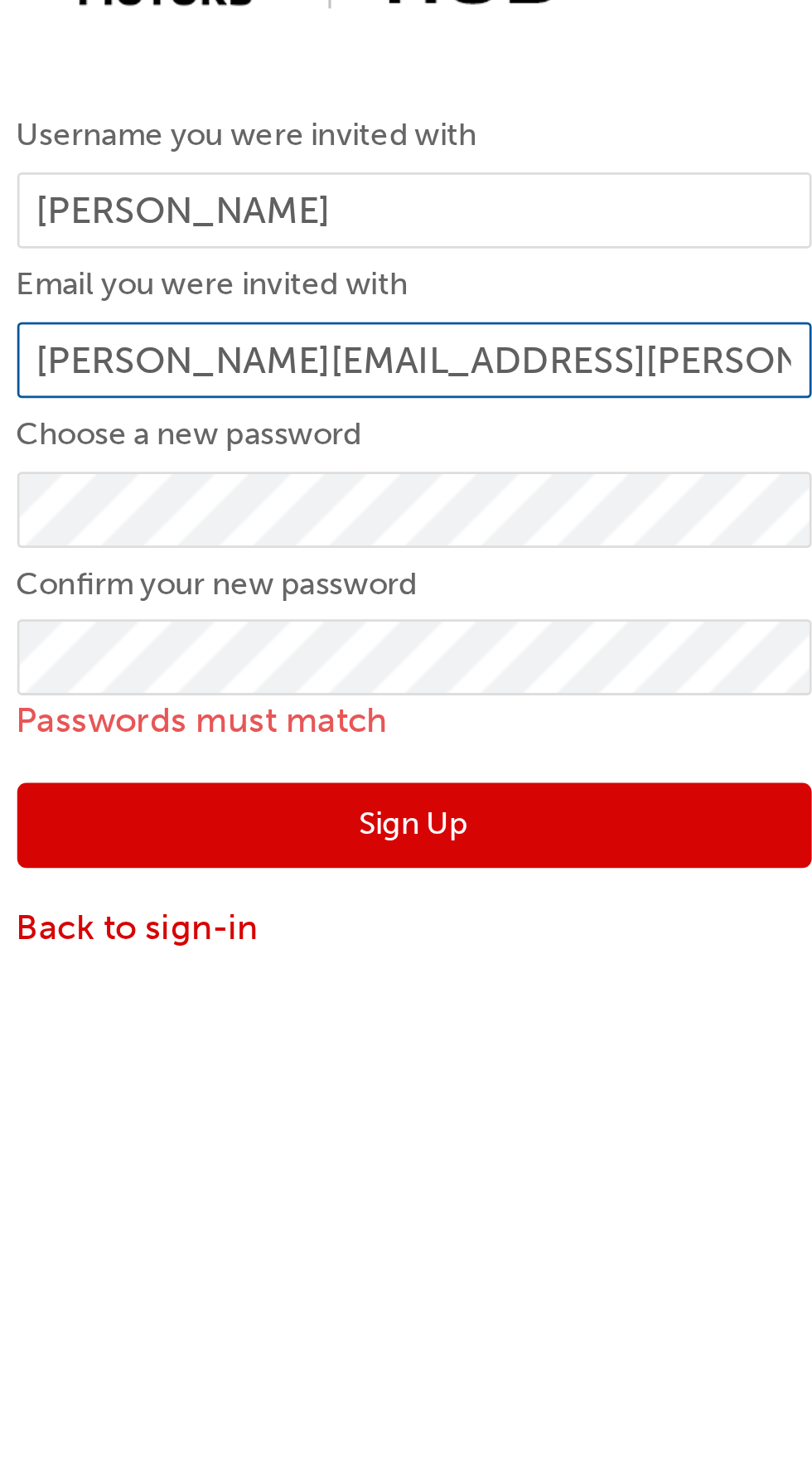
type input "[PERSON_NAME][EMAIL_ADDRESS][PERSON_NAME][DOMAIN_NAME]"
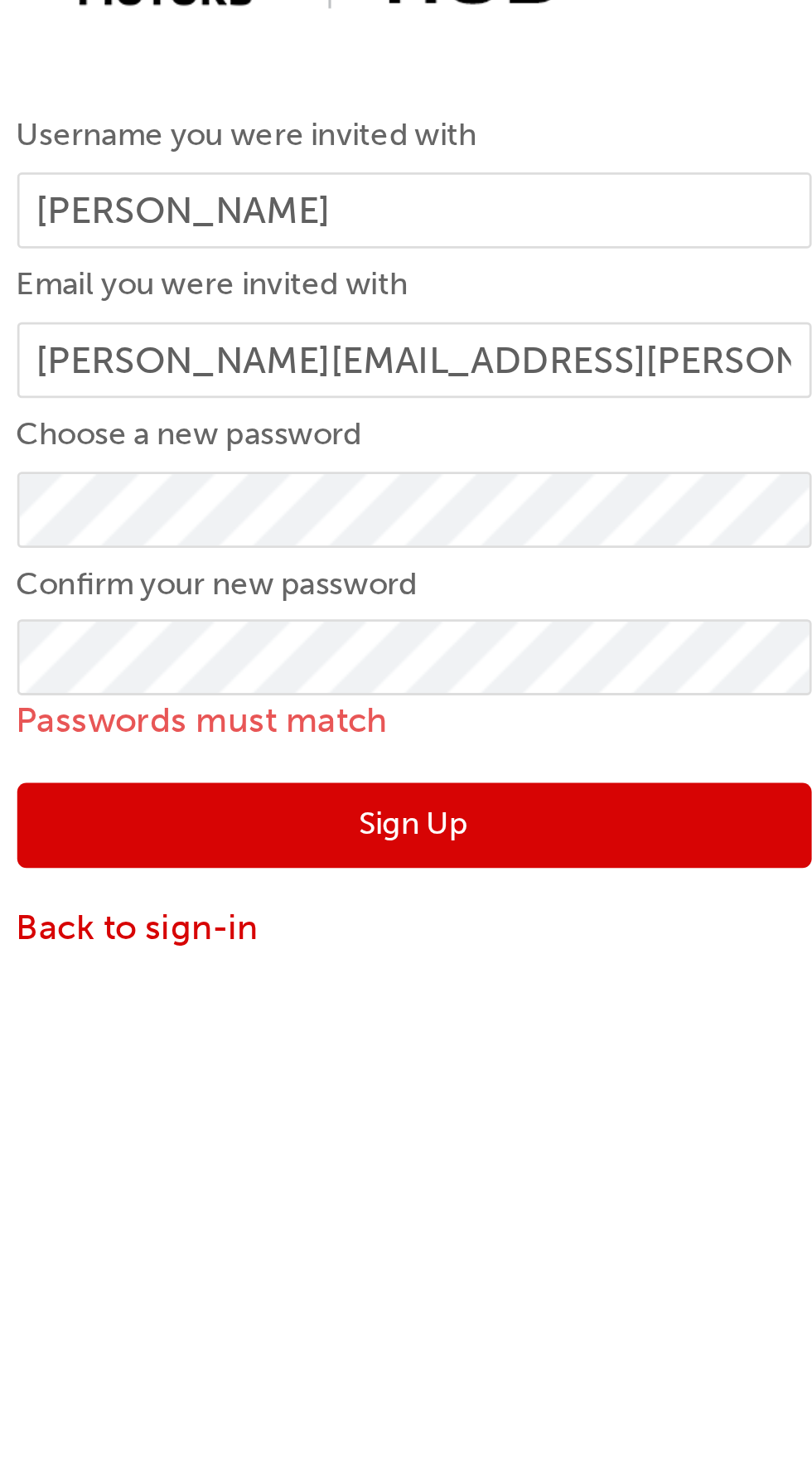
click at [425, 422] on button "Sign Up" at bounding box center [406, 423] width 286 height 32
click at [431, 422] on button "Sign Up" at bounding box center [406, 423] width 286 height 32
click at [436, 426] on button "Sign Up" at bounding box center [406, 423] width 286 height 32
click at [430, 417] on button "Sign Up" at bounding box center [406, 423] width 286 height 32
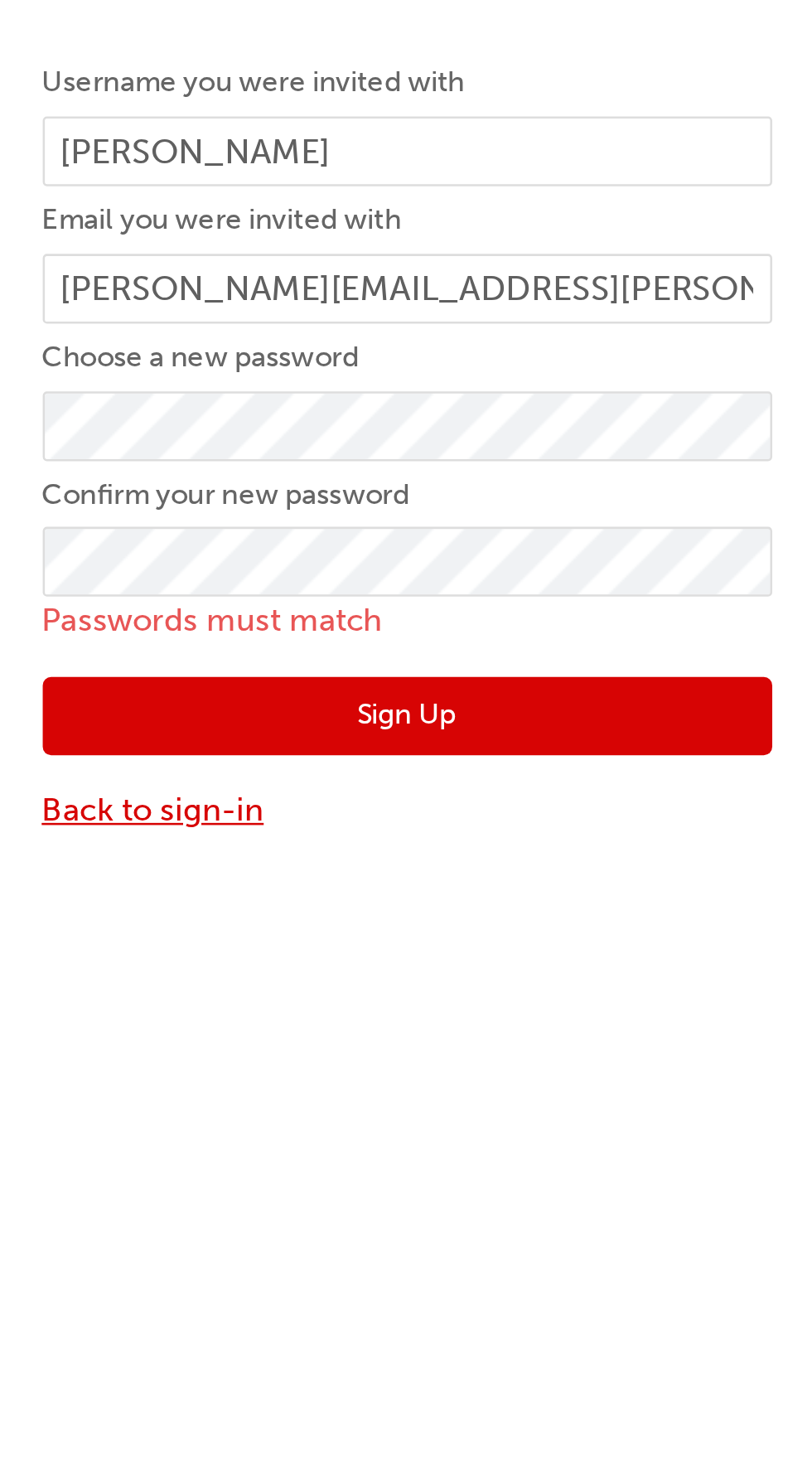
click at [424, 459] on link "Back to sign-in" at bounding box center [406, 460] width 286 height 19
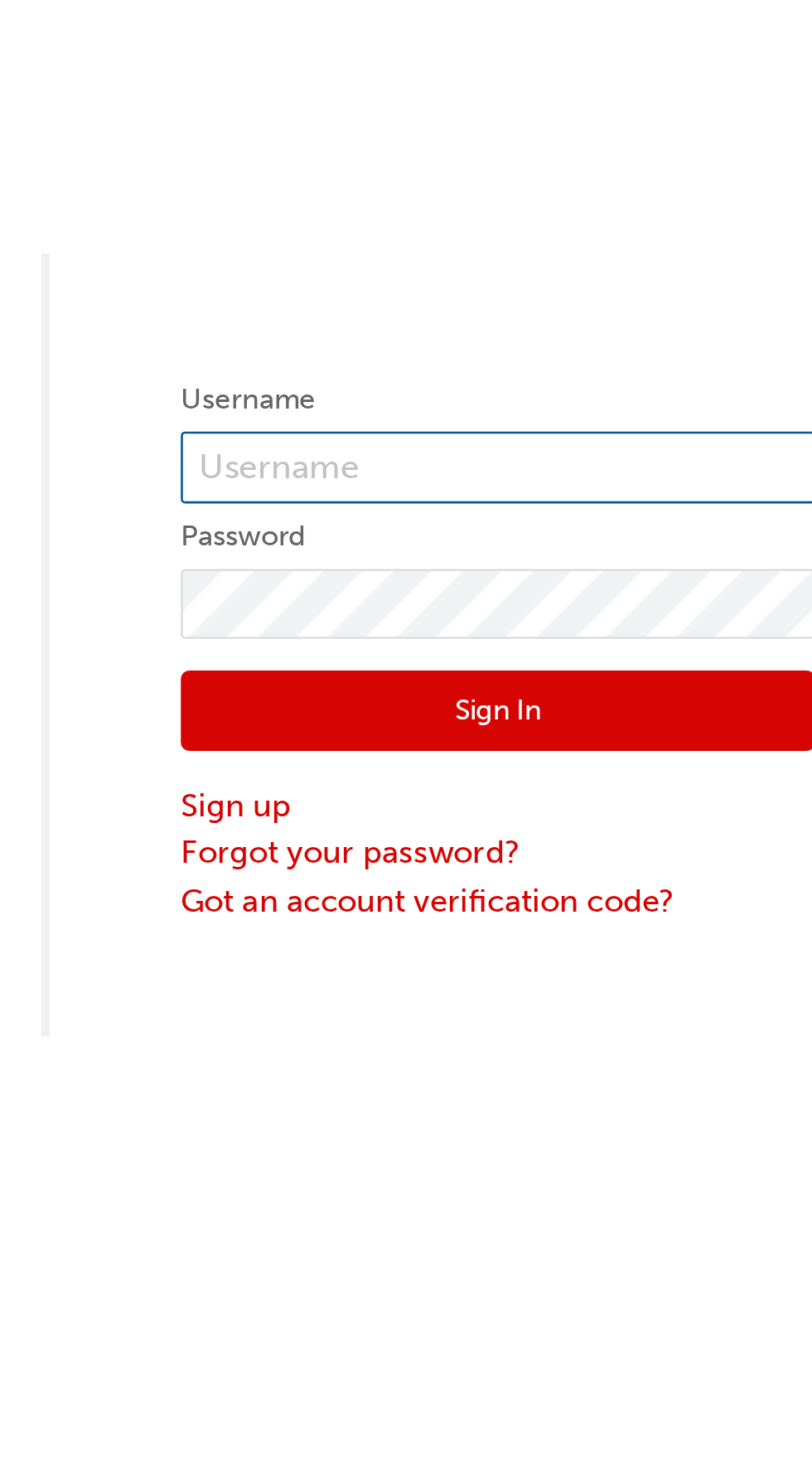
click at [598, 177] on input "text" at bounding box center [581, 183] width 249 height 28
